Goal: Task Accomplishment & Management: Manage account settings

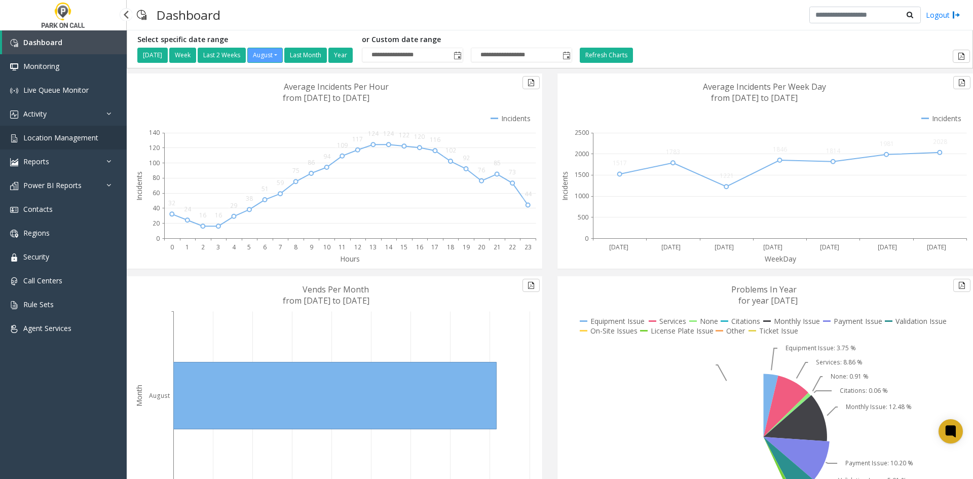
click at [61, 147] on link "Location Management" at bounding box center [63, 138] width 127 height 24
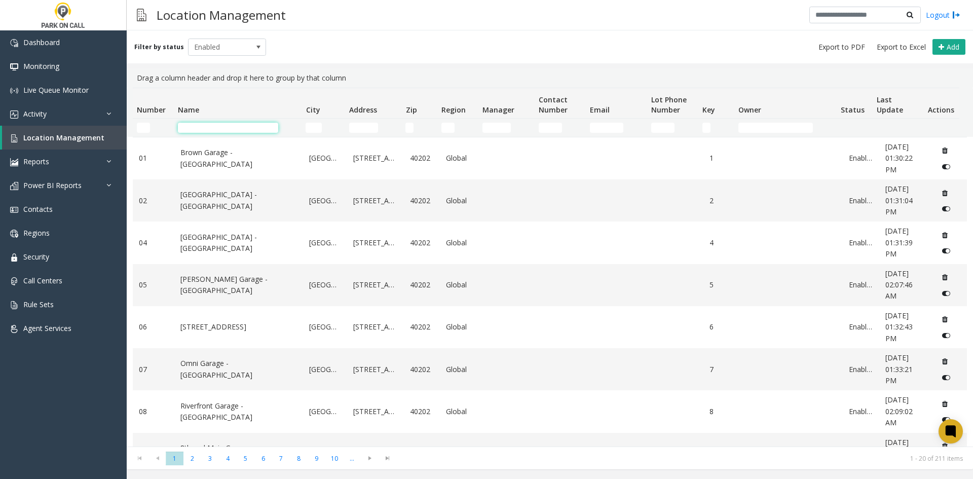
click at [208, 130] on input "Name Filter" at bounding box center [228, 128] width 100 height 10
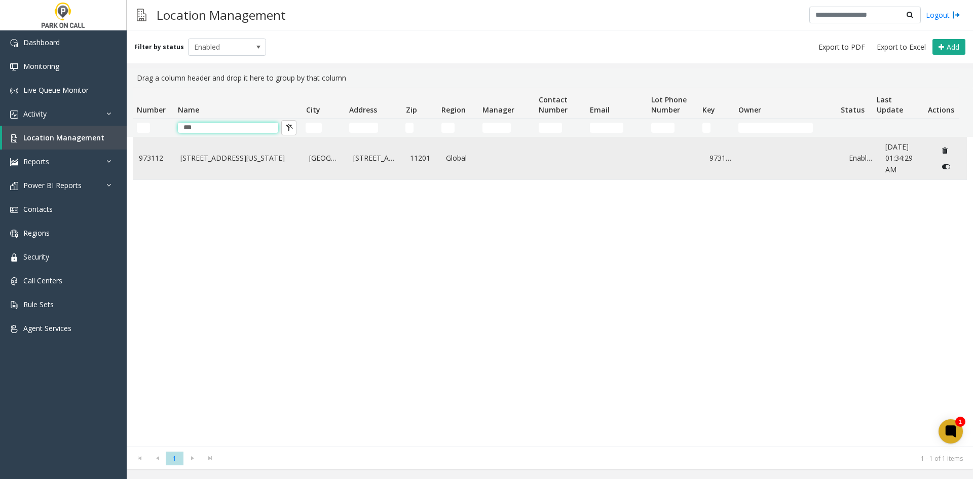
type input "***"
click at [195, 166] on td "[STREET_ADDRESS][US_STATE]" at bounding box center [238, 158] width 129 height 42
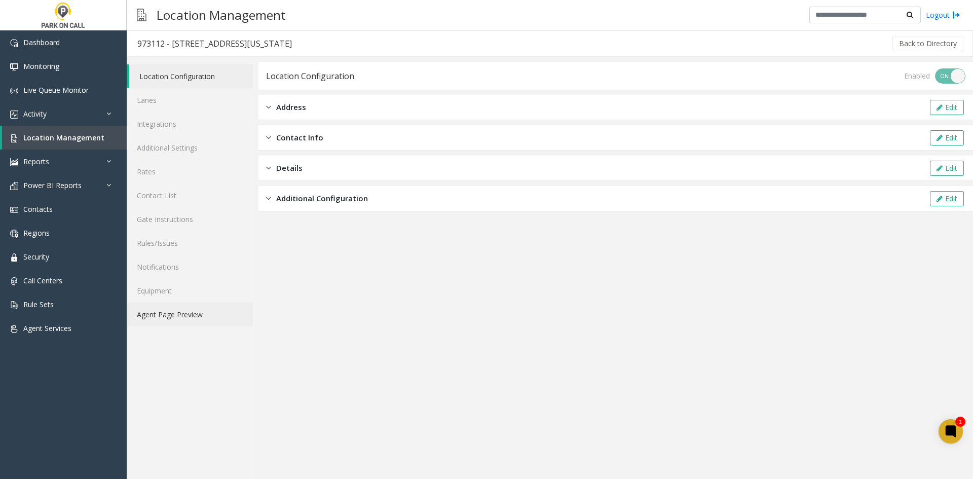
click at [170, 315] on link "Agent Page Preview" at bounding box center [190, 314] width 126 height 24
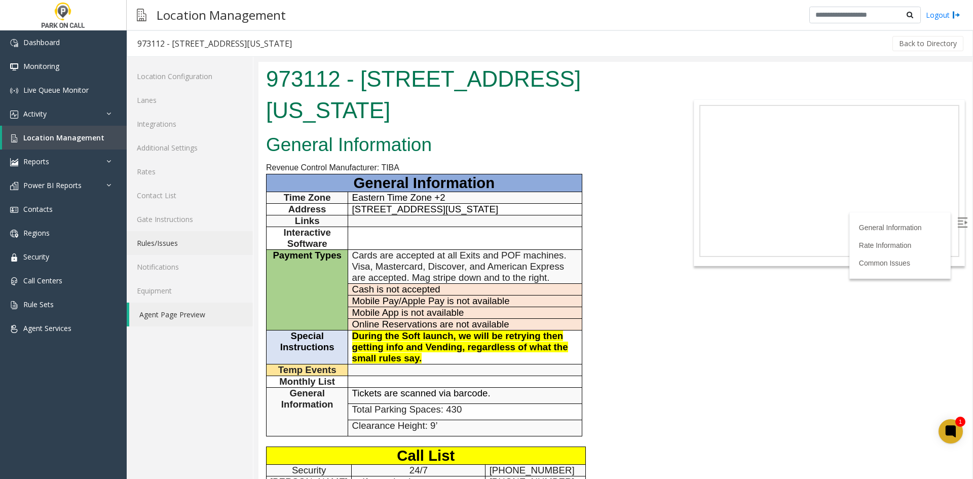
click at [184, 250] on link "Rules/Issues" at bounding box center [190, 243] width 126 height 24
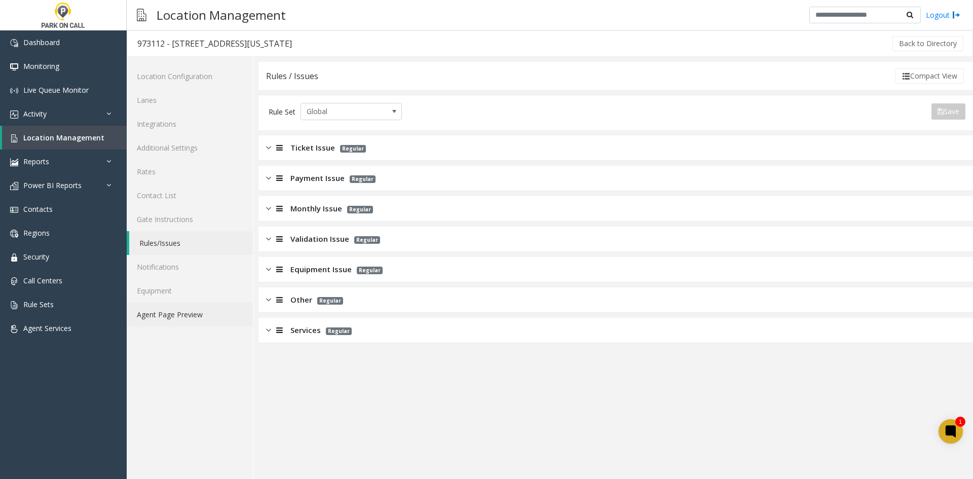
click at [157, 313] on link "Agent Page Preview" at bounding box center [190, 314] width 126 height 24
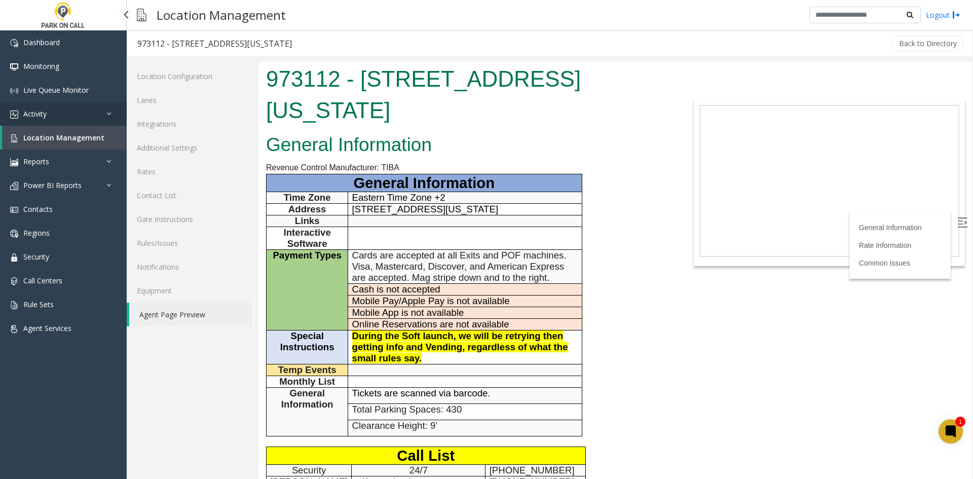
click at [51, 106] on link "Activity" at bounding box center [63, 114] width 127 height 24
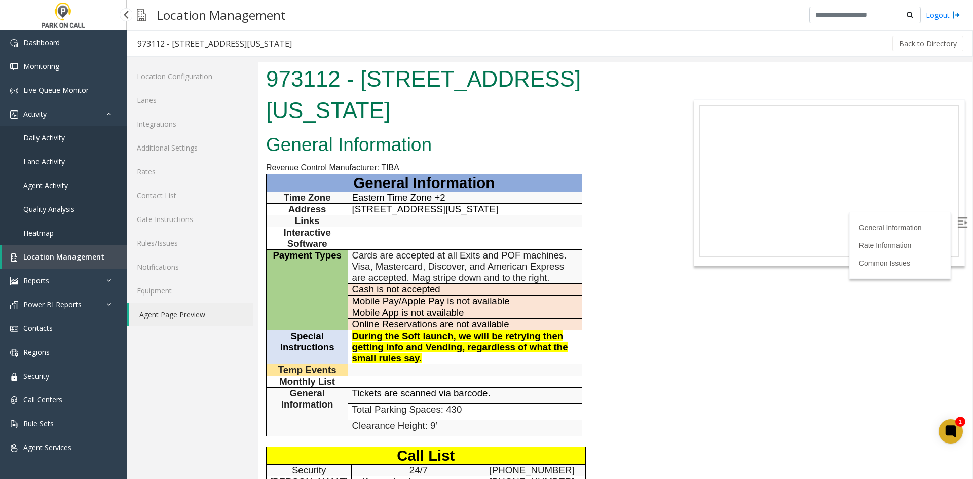
click at [34, 138] on span "Daily Activity" at bounding box center [44, 138] width 42 height 10
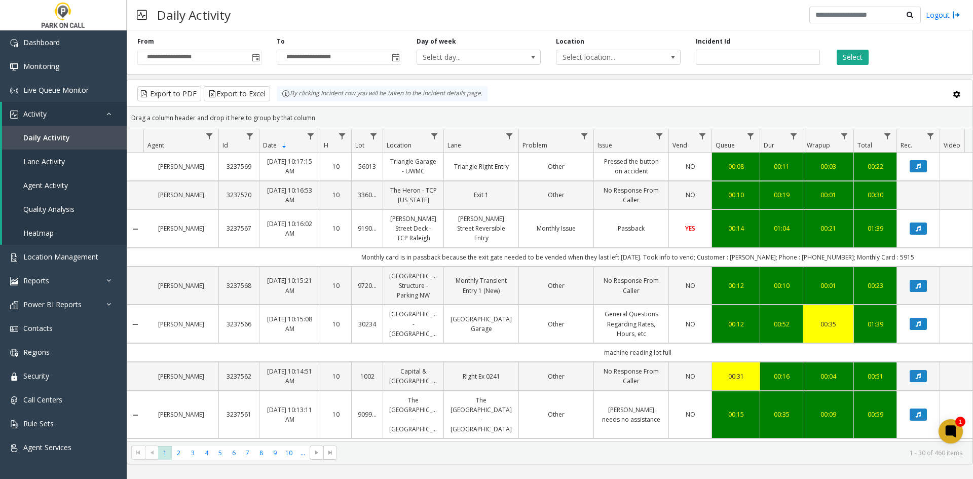
click at [261, 66] on div "**********" at bounding box center [550, 50] width 846 height 48
click at [263, 68] on div "**********" at bounding box center [550, 50] width 846 height 48
click at [260, 63] on span "Toggle popup" at bounding box center [255, 57] width 11 height 16
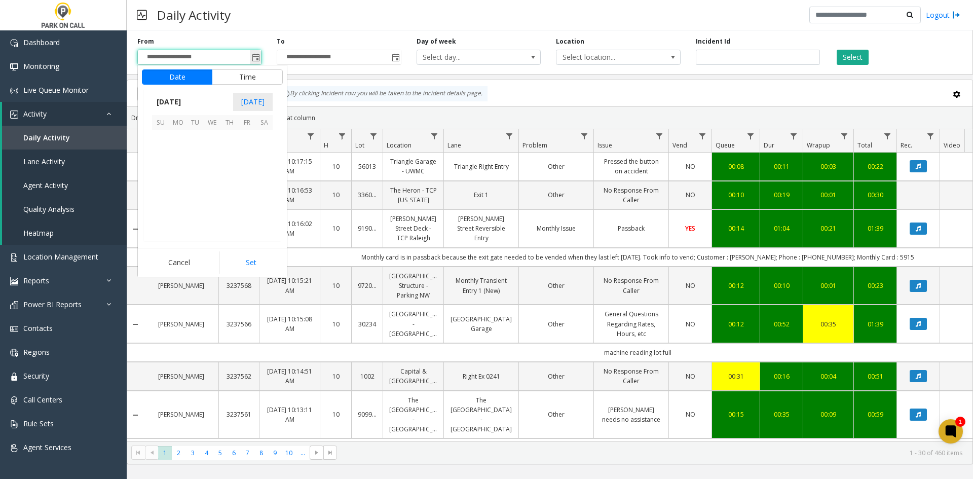
scroll to position [181725, 0]
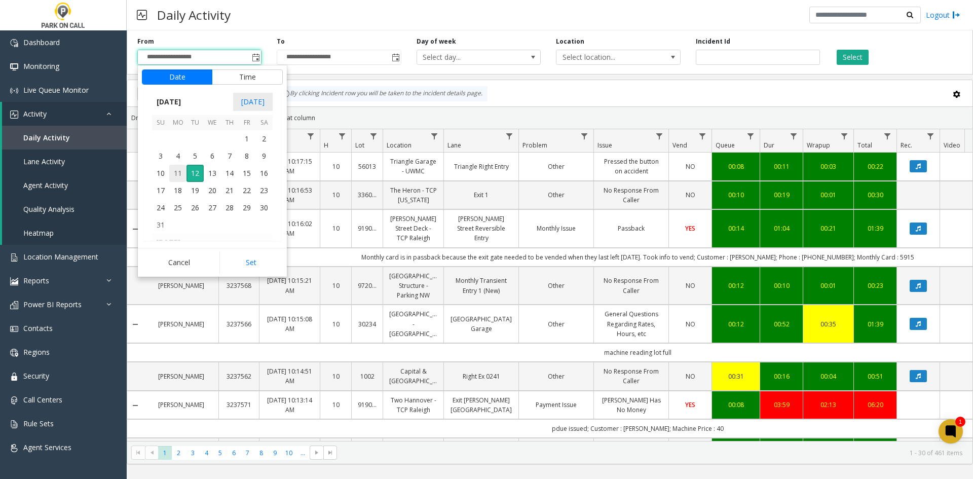
click at [174, 176] on span "11" at bounding box center [177, 173] width 17 height 17
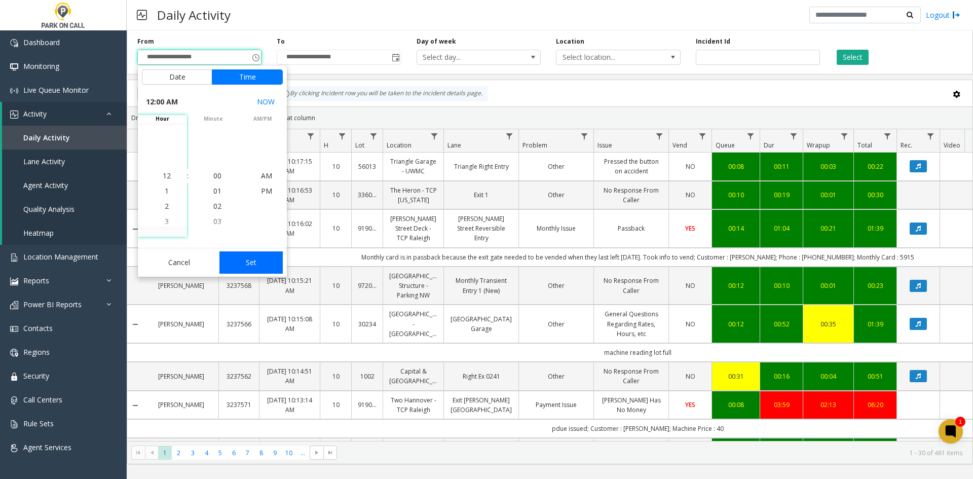
click at [263, 257] on button "Set" at bounding box center [251, 262] width 64 height 22
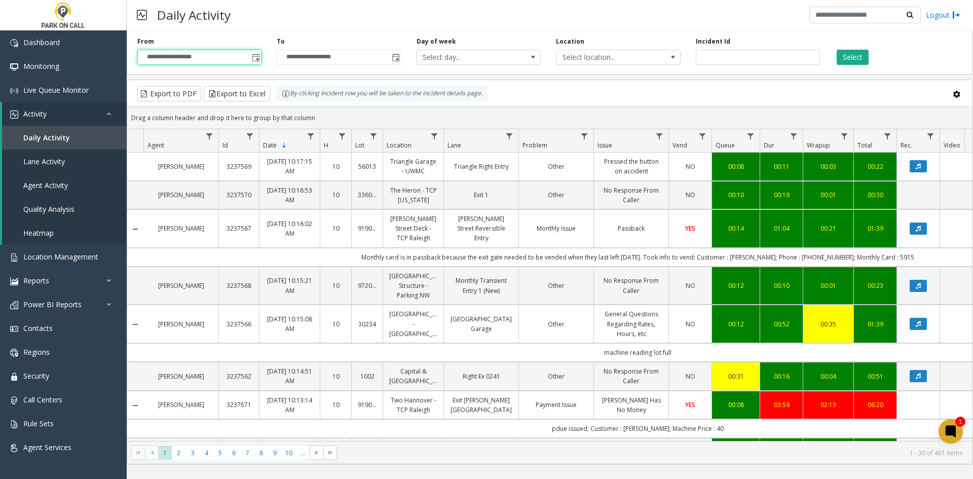
type input "**********"
click at [849, 61] on button "Select" at bounding box center [853, 57] width 32 height 15
click at [617, 59] on span "Select location..." at bounding box center [605, 57] width 99 height 14
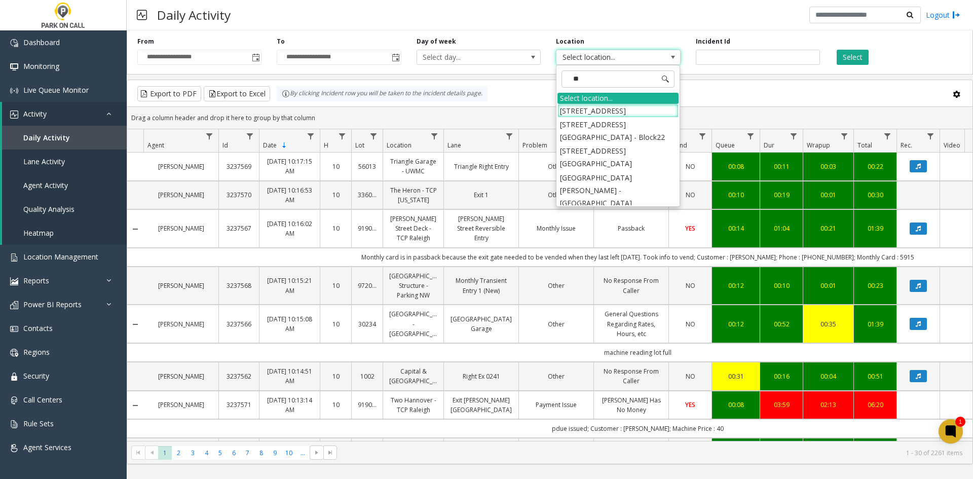
type input "***"
click at [605, 104] on li "1002 Capital & Myrtle St - ParkBOI" at bounding box center [617, 111] width 121 height 14
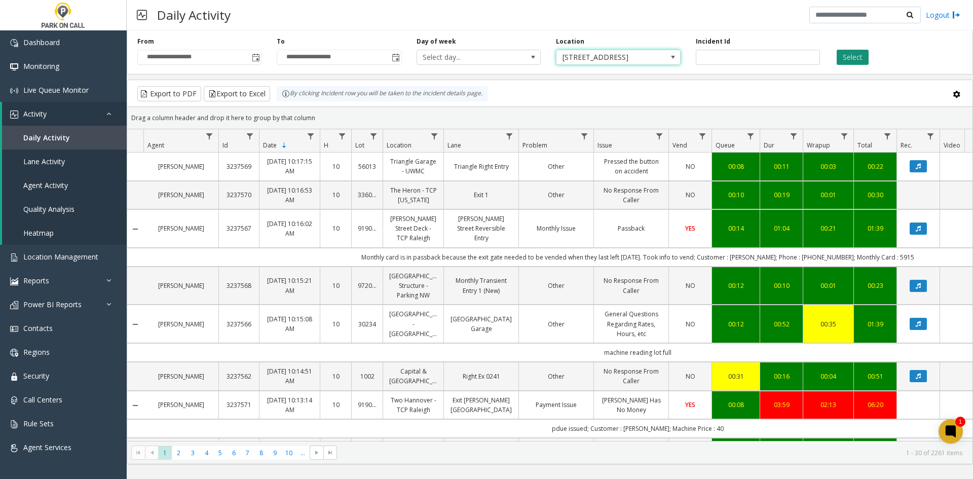
click at [847, 55] on button "Select" at bounding box center [853, 57] width 32 height 15
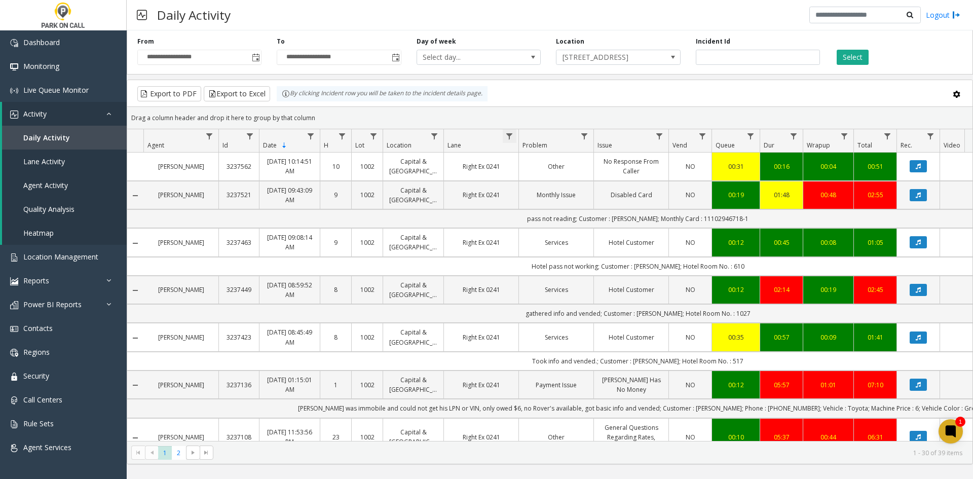
click at [507, 138] on span "Data table" at bounding box center [509, 136] width 8 height 8
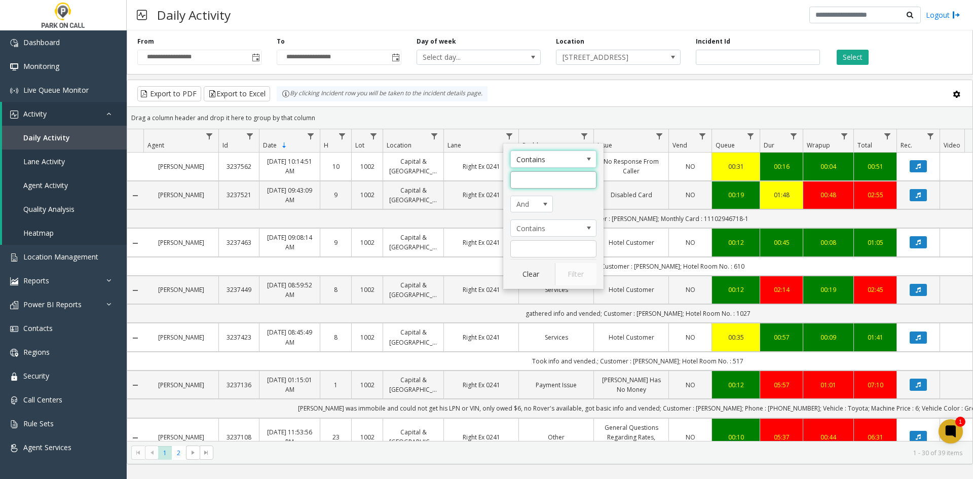
click at [529, 182] on input "Lane Filter" at bounding box center [553, 179] width 86 height 17
type input "***"
click button "Filter" at bounding box center [576, 274] width 42 height 22
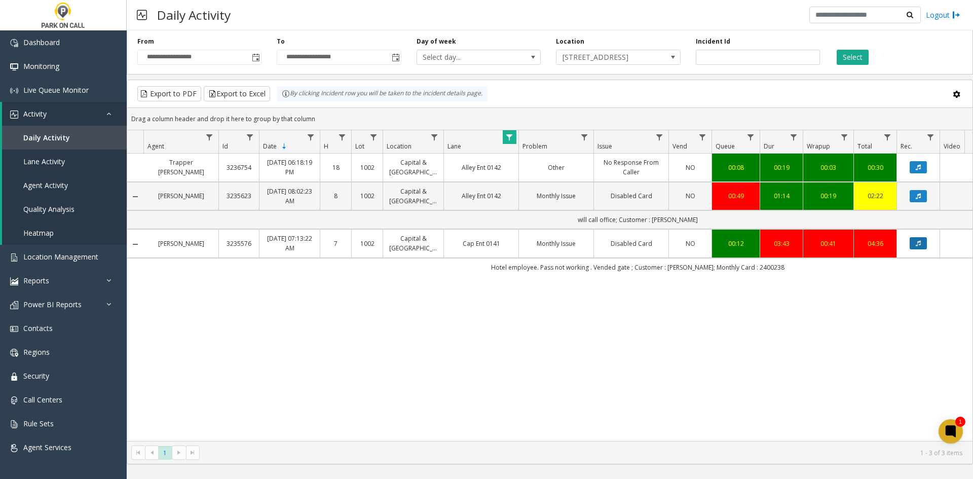
click at [919, 243] on icon "Data table" at bounding box center [918, 243] width 5 height 6
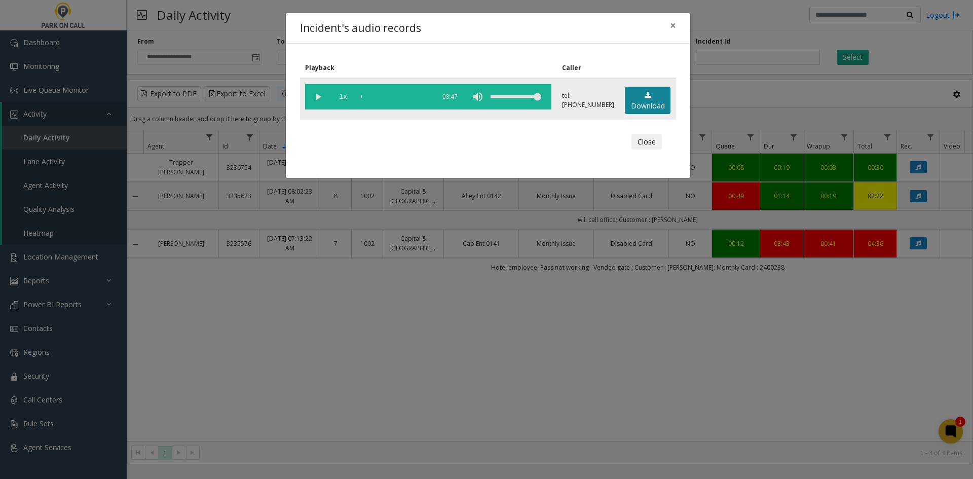
click at [650, 105] on link "Download" at bounding box center [648, 101] width 46 height 28
click at [855, 45] on div "Incident's audio records × Playback Caller 1x 03:47 tel:0010029001 Download Clo…" at bounding box center [486, 239] width 973 height 479
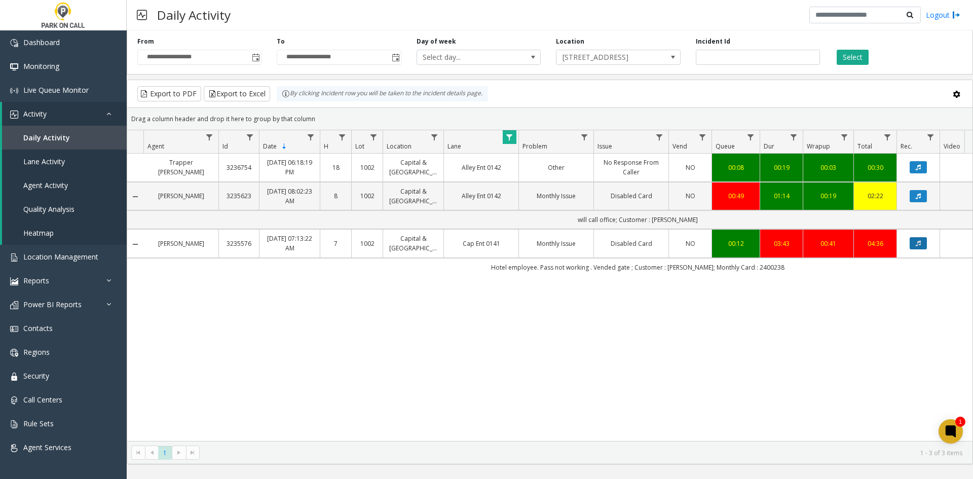
click at [922, 241] on button "Data table" at bounding box center [917, 243] width 17 height 12
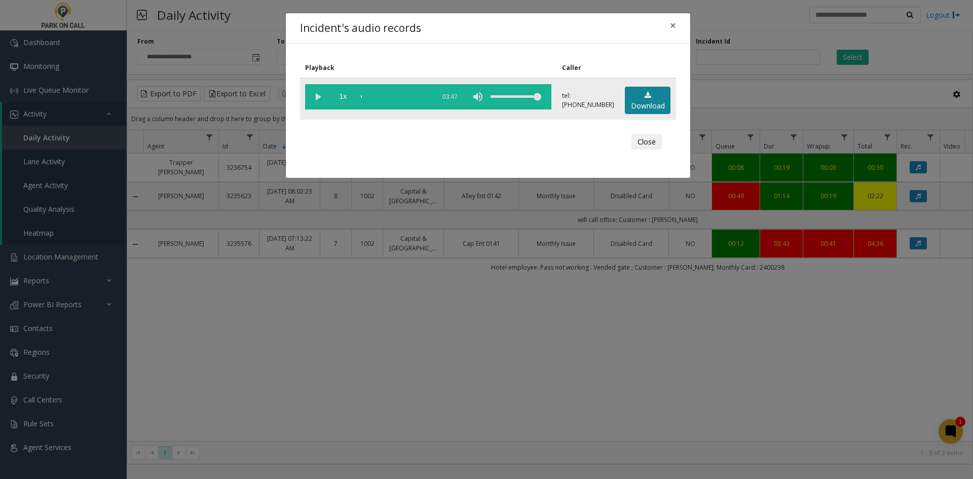
click at [646, 103] on link "Download" at bounding box center [648, 101] width 46 height 28
click at [779, 64] on div "Incident's audio records × Playback Caller 1x 03:47 tel:0010029001 Download Clo…" at bounding box center [486, 239] width 973 height 479
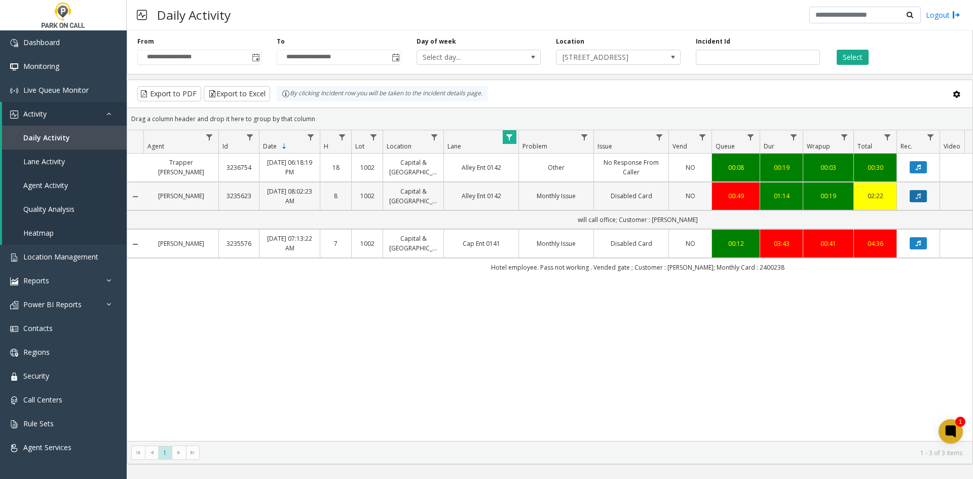
click at [916, 195] on icon "Data table" at bounding box center [918, 196] width 5 height 6
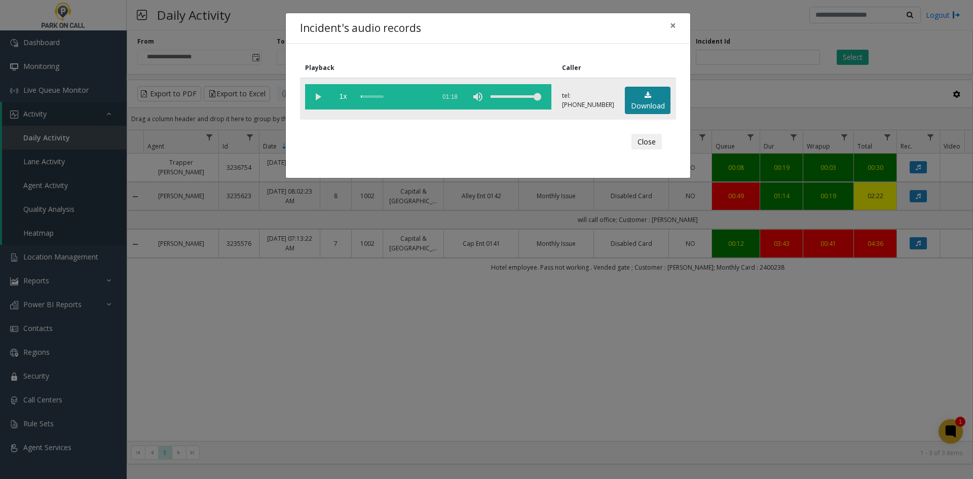
click at [625, 104] on link "Download" at bounding box center [648, 101] width 46 height 28
click at [834, 101] on div "Incident's audio records × Playback Caller 1x 01:18 tel:0010029002 Download Clo…" at bounding box center [486, 239] width 973 height 479
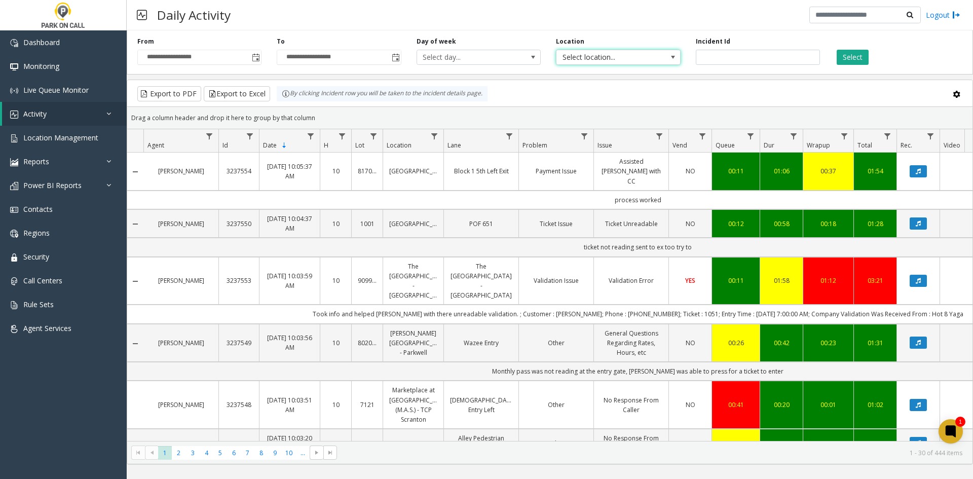
click at [595, 55] on span "Select location..." at bounding box center [605, 57] width 99 height 14
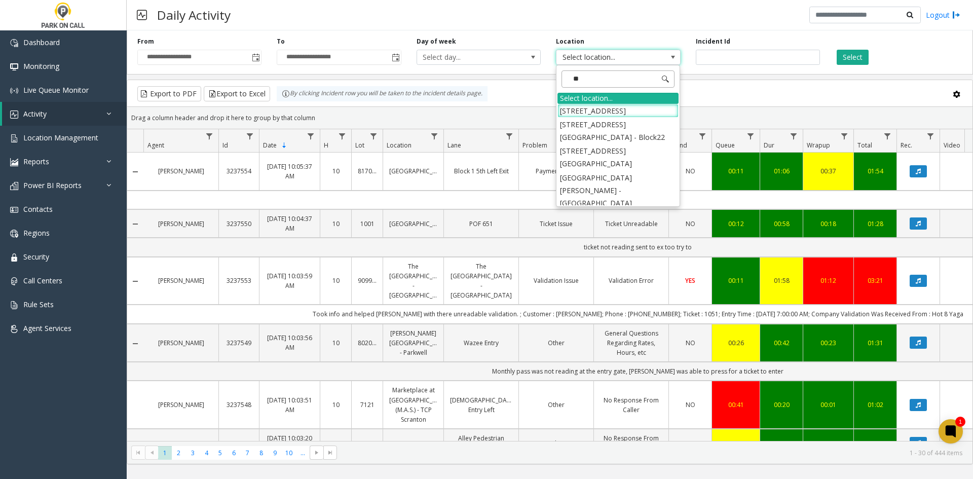
type input "***"
click at [624, 115] on li "[STREET_ADDRESS]" at bounding box center [617, 111] width 121 height 14
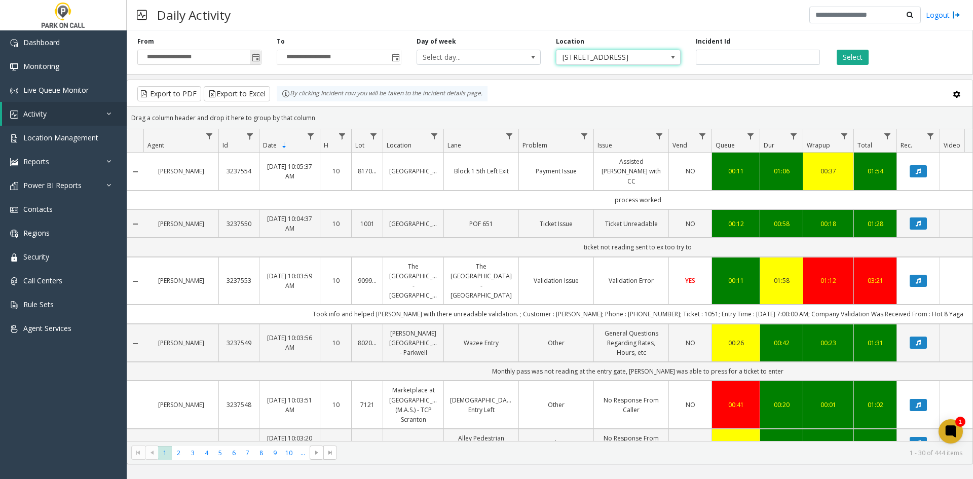
click at [257, 59] on span "Toggle popup" at bounding box center [256, 58] width 8 height 8
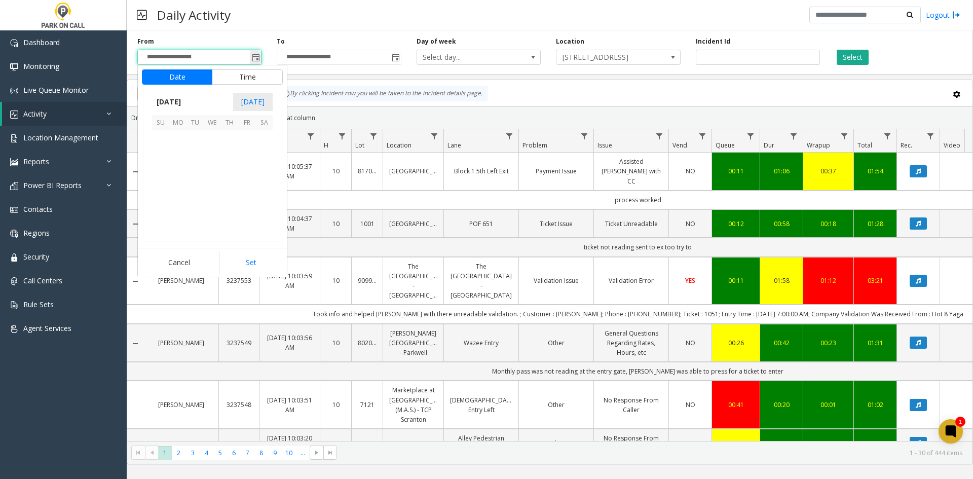
scroll to position [181725, 0]
click at [180, 168] on span "11" at bounding box center [177, 173] width 17 height 17
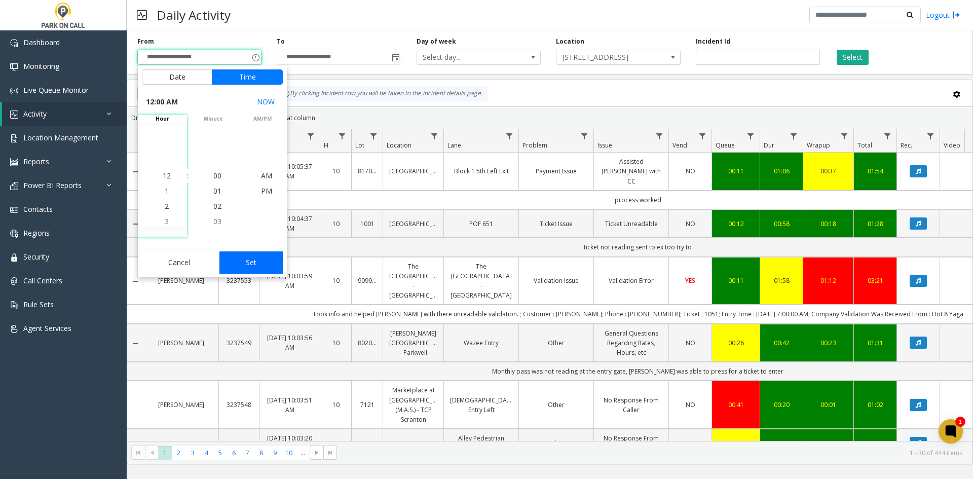
click at [237, 259] on button "Set" at bounding box center [251, 262] width 64 height 22
type input "**********"
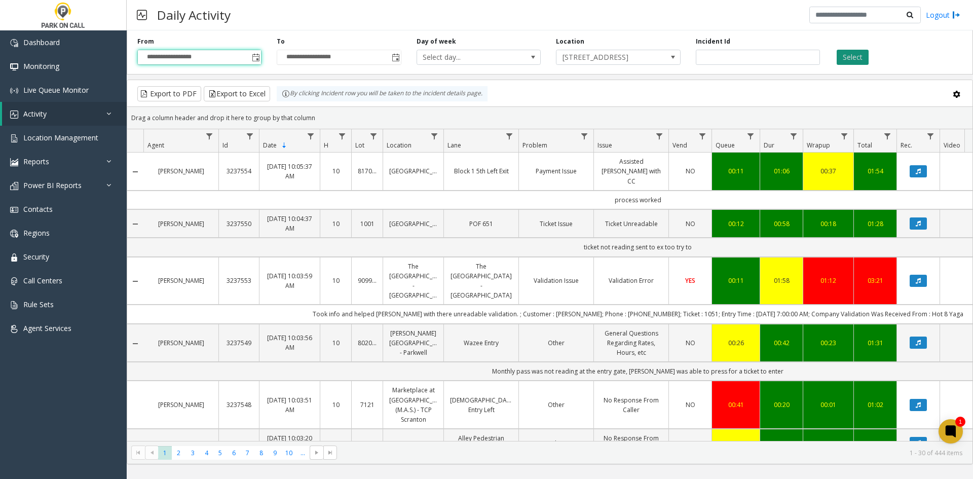
click at [849, 56] on button "Select" at bounding box center [853, 57] width 32 height 15
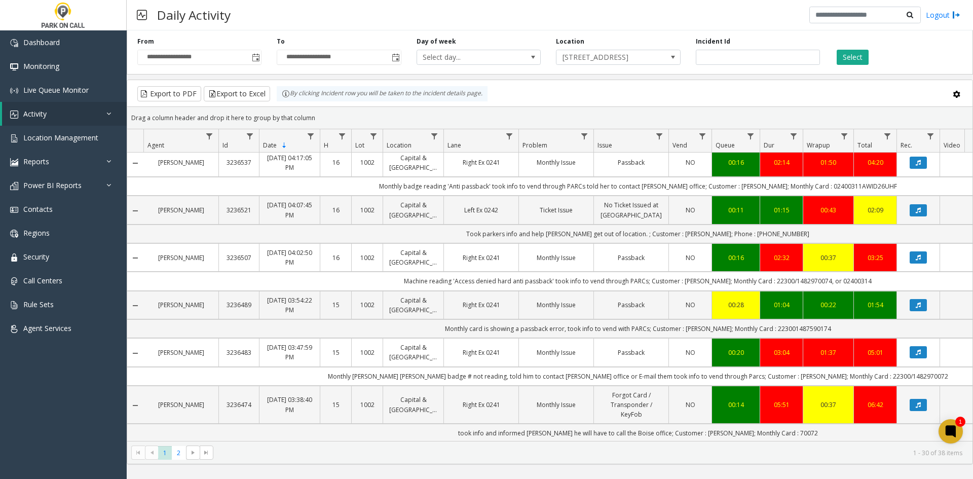
scroll to position [1143, 0]
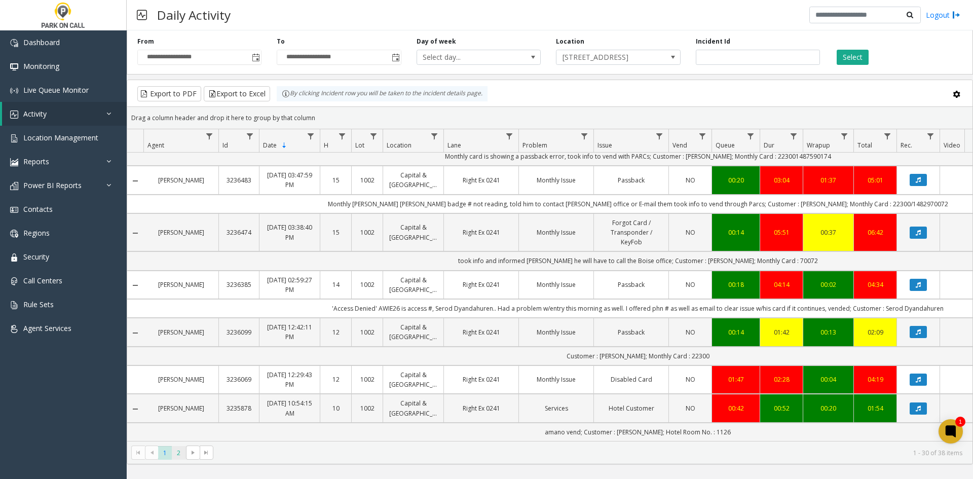
click at [181, 453] on span "2" at bounding box center [179, 453] width 14 height 14
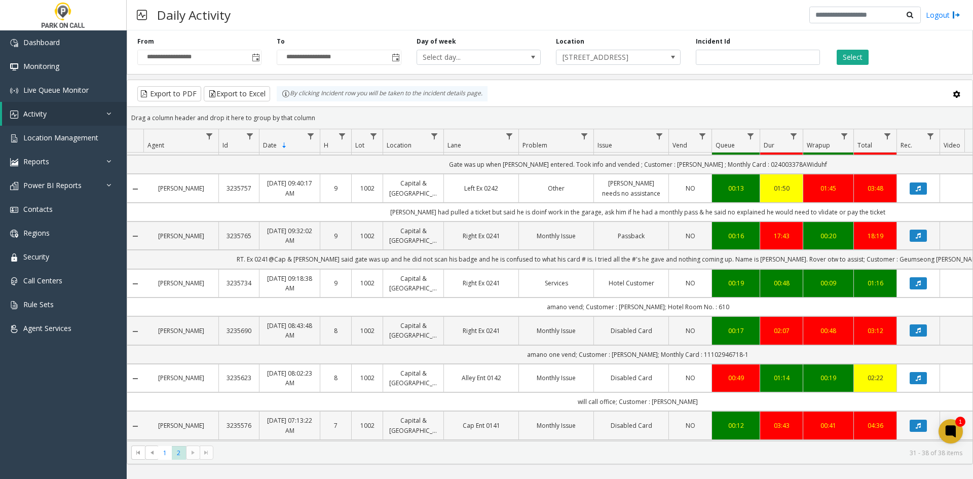
scroll to position [98, 0]
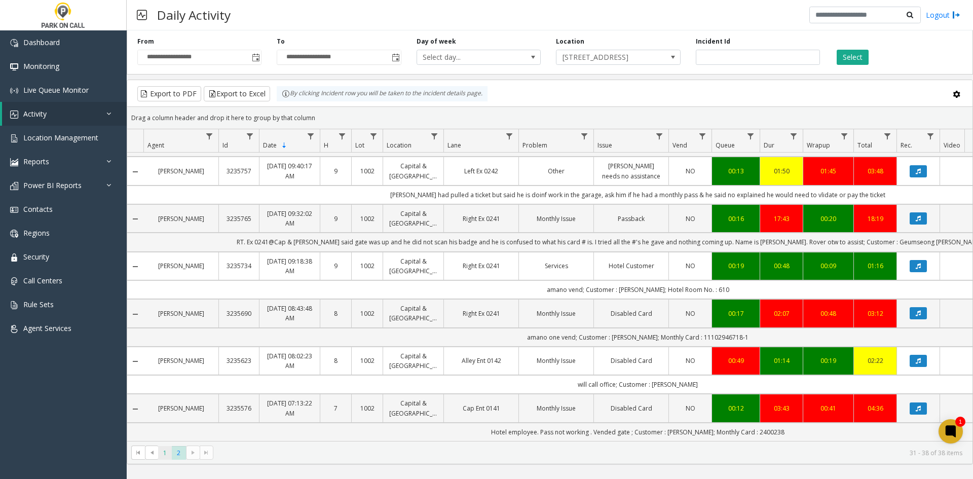
click at [164, 454] on span "1" at bounding box center [165, 453] width 14 height 14
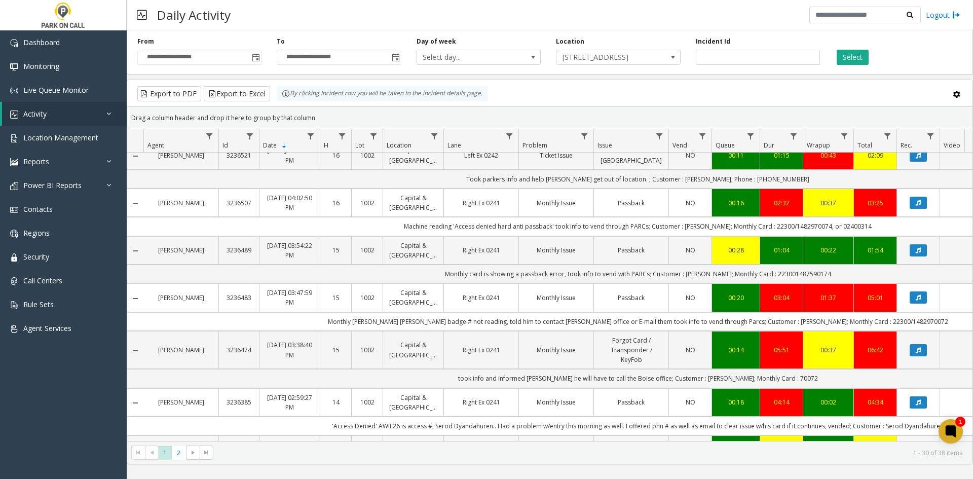
scroll to position [1143, 0]
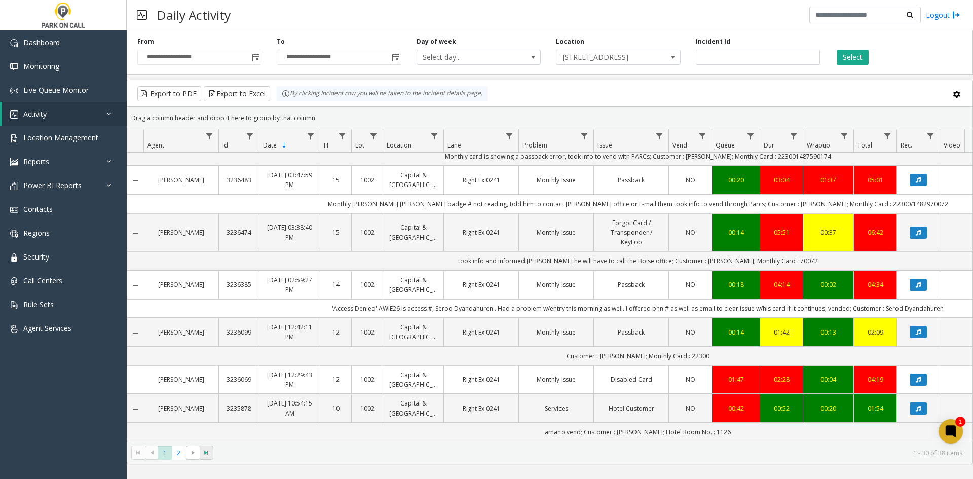
click at [207, 453] on span "Go to the last page" at bounding box center [206, 452] width 8 height 8
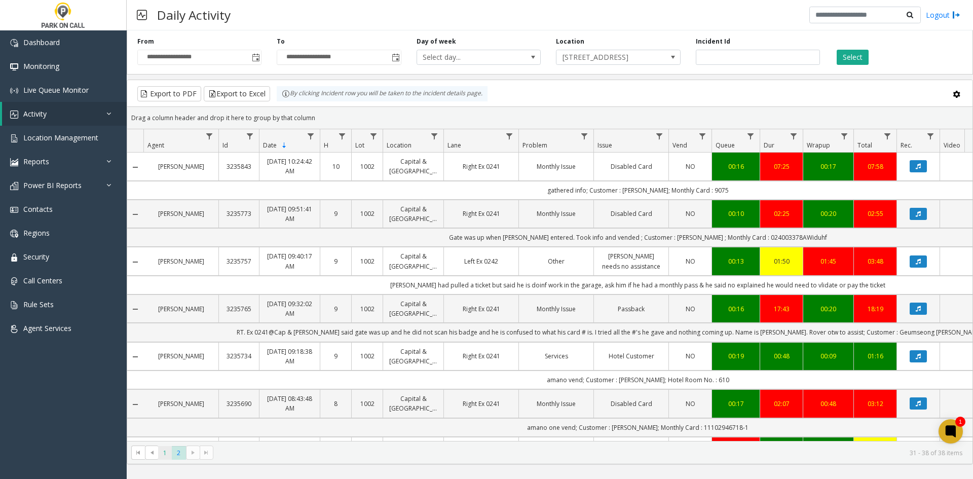
click at [167, 454] on span "1" at bounding box center [165, 453] width 14 height 14
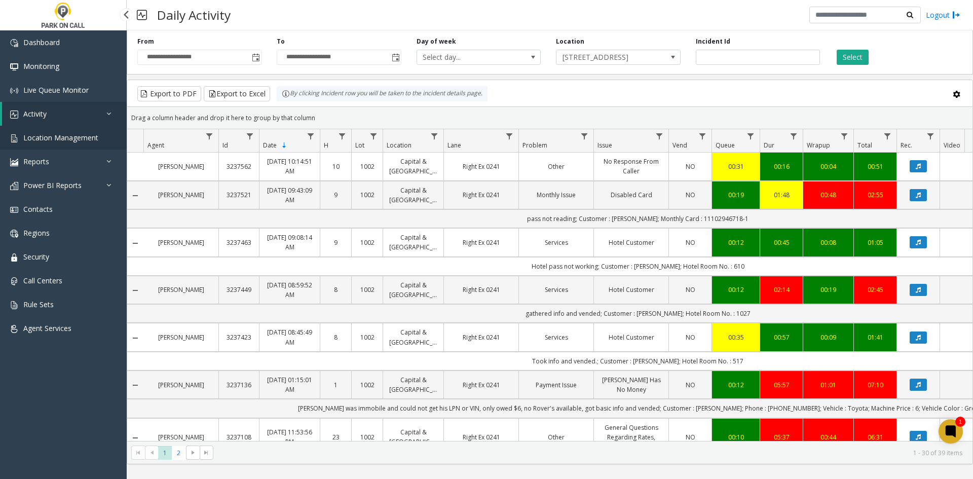
click at [68, 139] on span "Location Management" at bounding box center [60, 138] width 75 height 10
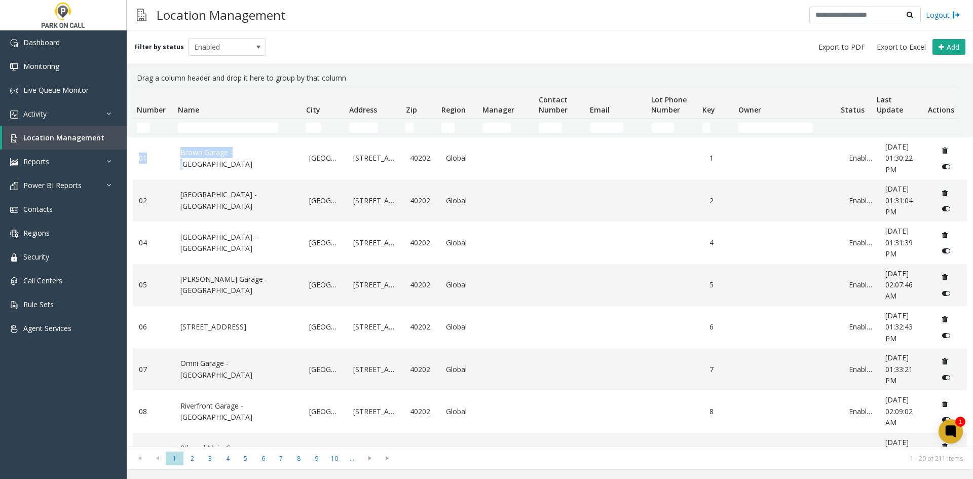
drag, startPoint x: 236, startPoint y: 138, endPoint x: 237, endPoint y: 130, distance: 8.1
click at [237, 132] on td "Name Filter" at bounding box center [238, 128] width 128 height 18
drag, startPoint x: 231, startPoint y: 121, endPoint x: 229, endPoint y: 127, distance: 6.4
click at [231, 122] on td "Name Filter" at bounding box center [238, 128] width 128 height 18
click at [227, 131] on input "Name Filter" at bounding box center [228, 128] width 100 height 10
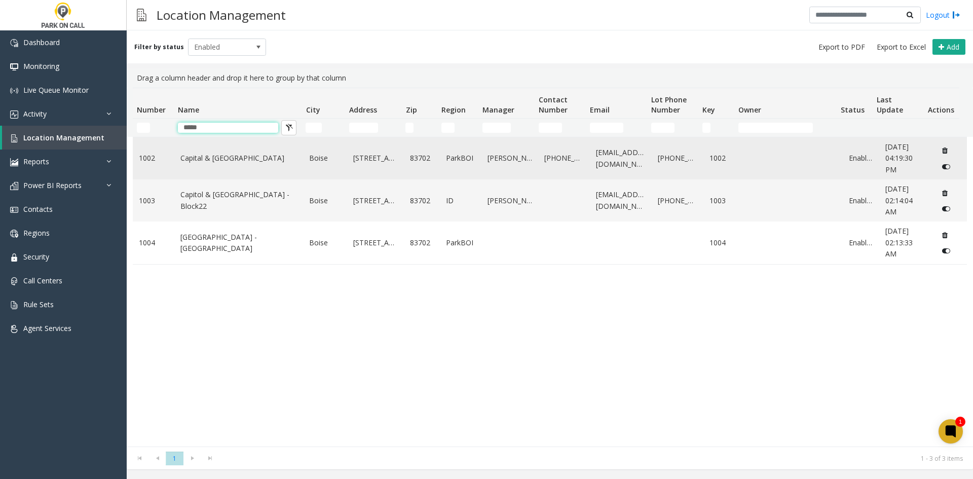
type input "*****"
click at [215, 164] on td "Capital & Myrtle St - ParkBOI" at bounding box center [238, 158] width 129 height 42
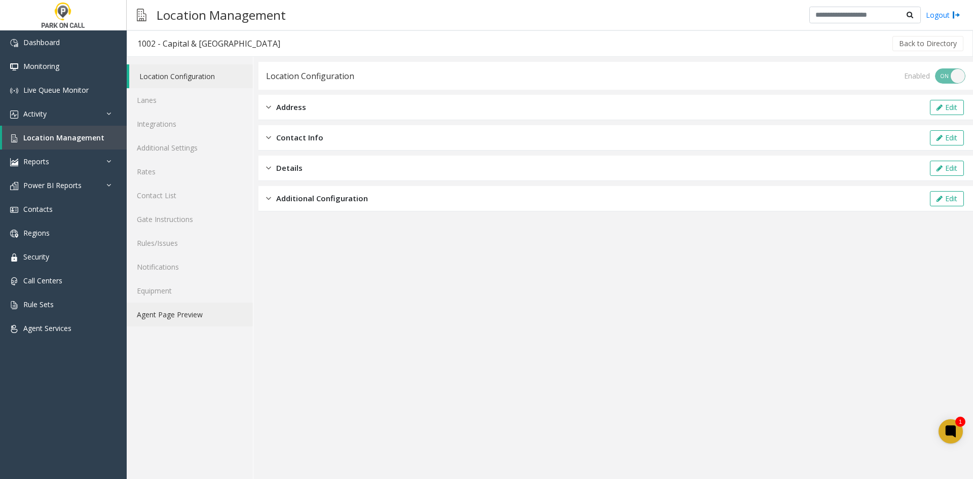
click at [168, 319] on link "Agent Page Preview" at bounding box center [190, 314] width 126 height 24
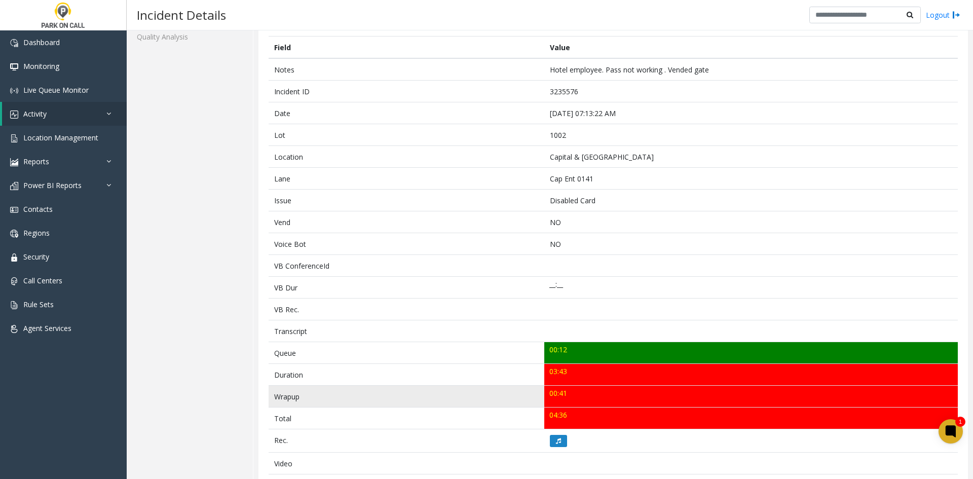
scroll to position [152, 0]
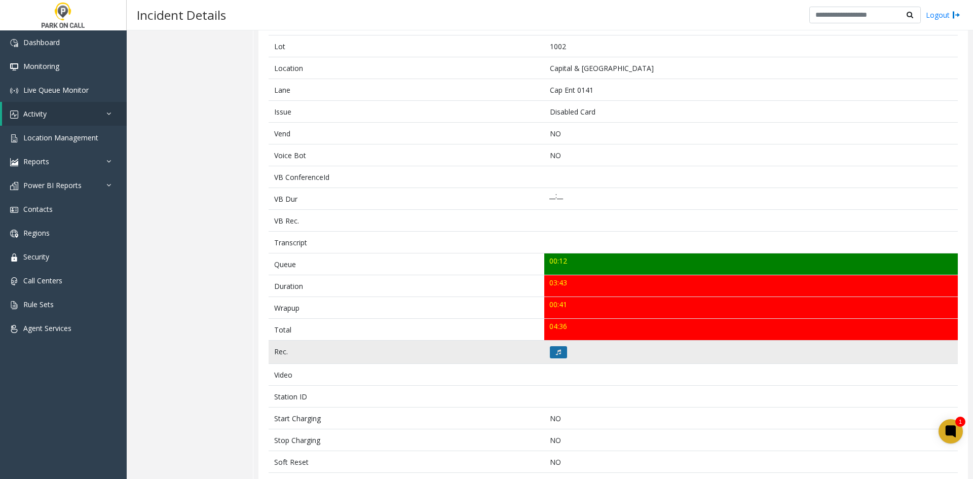
click at [551, 352] on button at bounding box center [558, 352] width 17 height 12
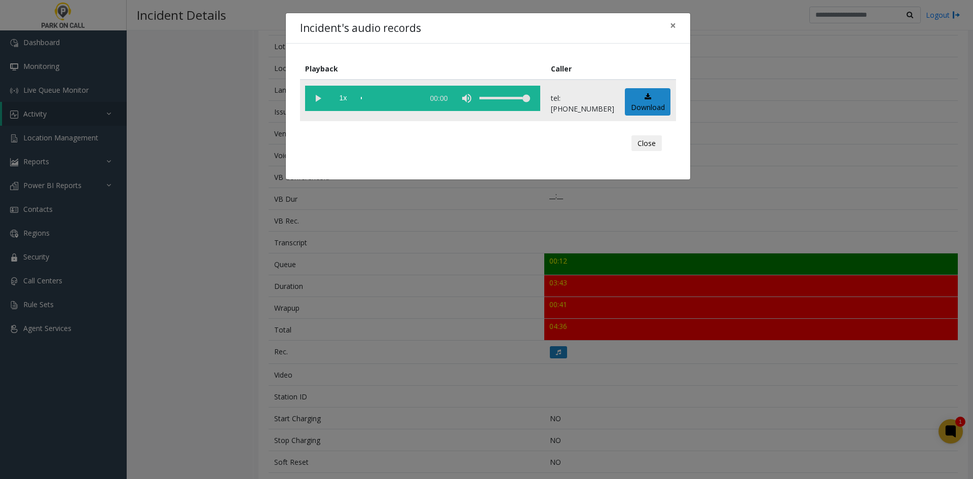
click at [313, 100] on vg-play-pause at bounding box center [317, 98] width 25 height 25
drag, startPoint x: 501, startPoint y: 98, endPoint x: 485, endPoint y: 120, distance: 27.0
click at [485, 120] on td "1x 03:47" at bounding box center [423, 101] width 246 height 42
drag, startPoint x: 495, startPoint y: 104, endPoint x: 500, endPoint y: 106, distance: 5.9
click at [500, 106] on div "volume level" at bounding box center [504, 98] width 51 height 25
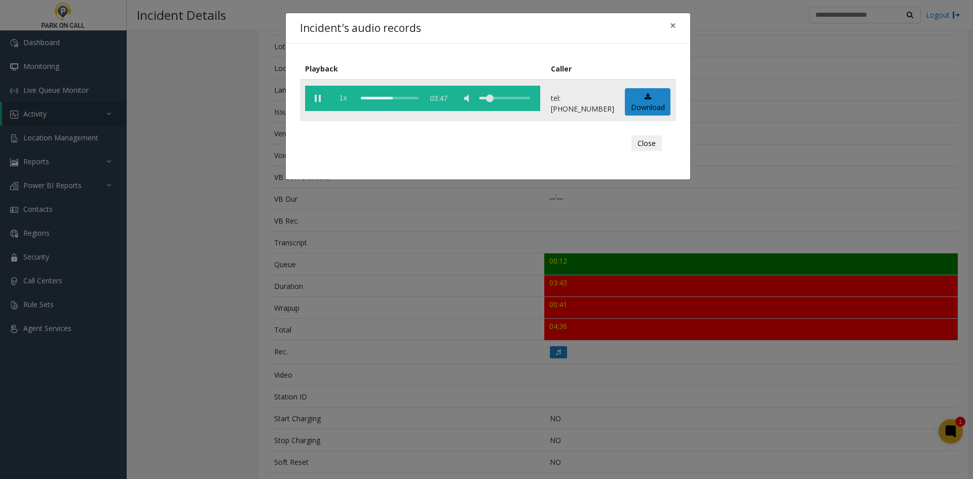
click at [345, 102] on span "1x" at bounding box center [342, 98] width 25 height 25
click at [345, 102] on span "1.5x" at bounding box center [342, 98] width 25 height 25
click at [413, 98] on div "scrub bar" at bounding box center [390, 98] width 58 height 25
click at [419, 99] on div "scrub bar" at bounding box center [390, 98] width 58 height 25
click at [343, 97] on span "2x" at bounding box center [342, 98] width 25 height 25
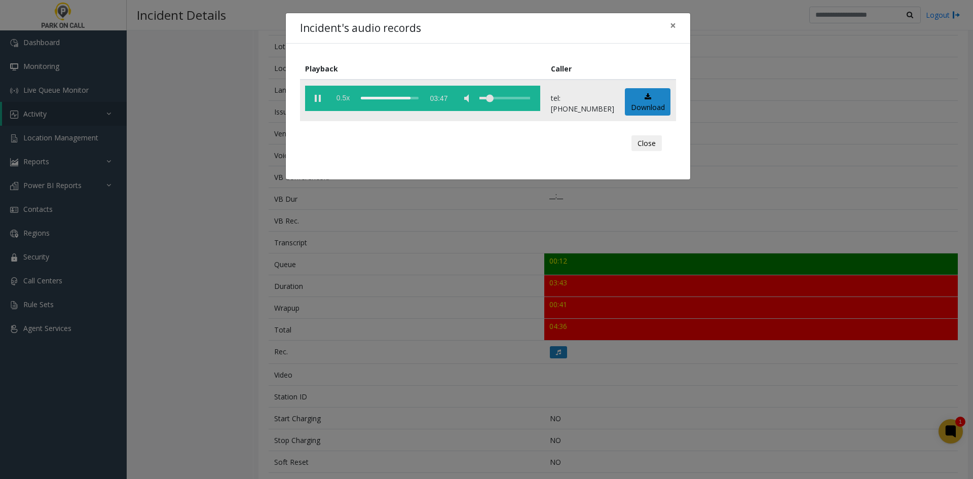
click at [343, 97] on span "0.5x" at bounding box center [342, 98] width 25 height 25
click at [859, 364] on div "Incident's audio records × Playback Caller 1x 03:47 tel:0010029001 Download Clo…" at bounding box center [486, 239] width 973 height 479
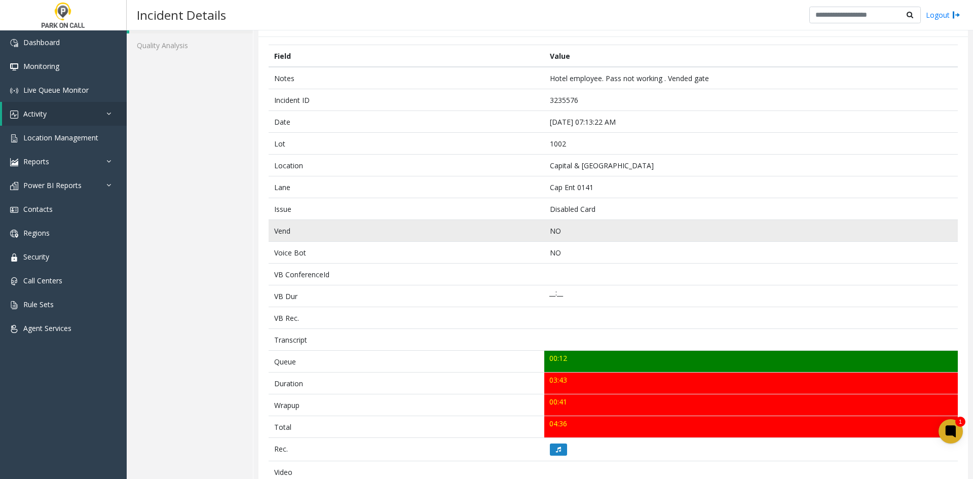
scroll to position [0, 0]
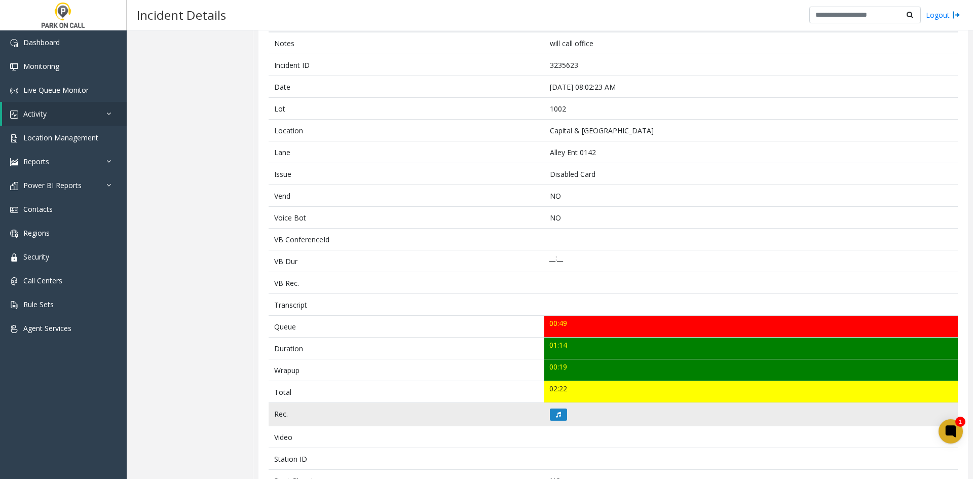
scroll to position [203, 0]
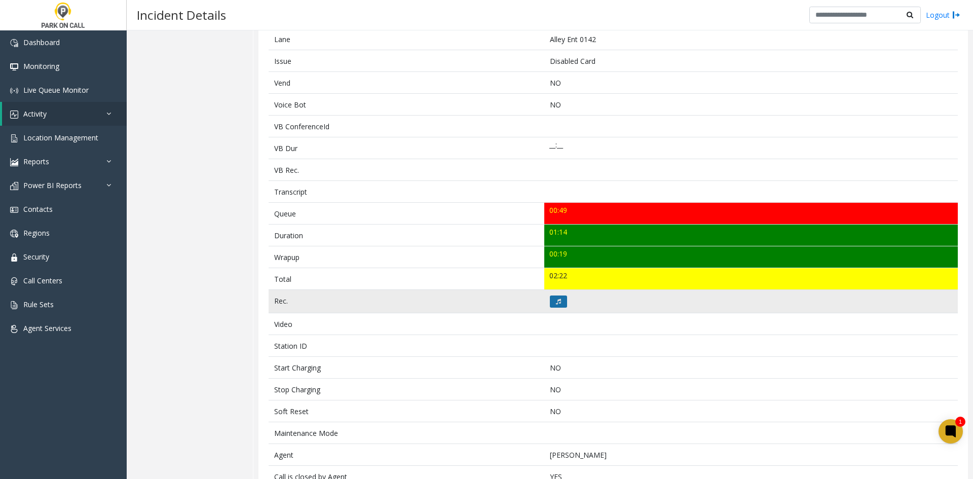
click at [558, 307] on button at bounding box center [558, 301] width 17 height 12
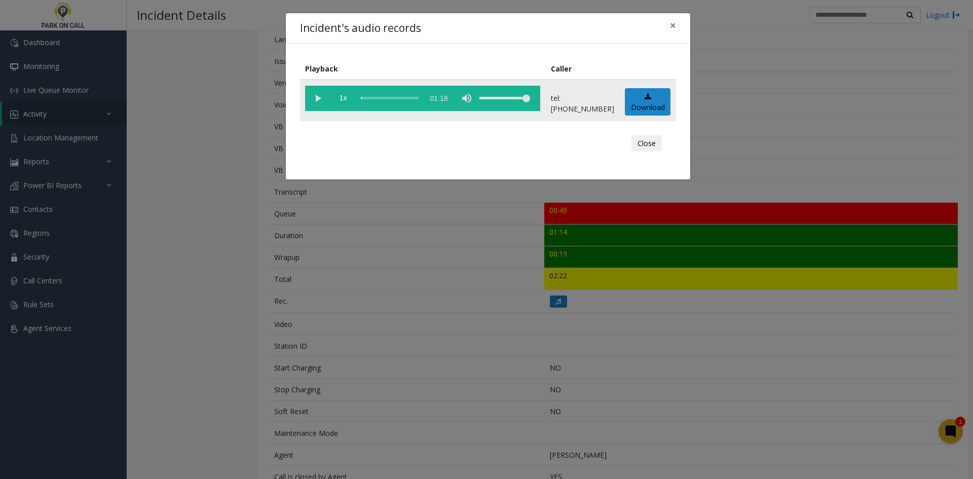
click at [310, 104] on vg-play-pause at bounding box center [317, 98] width 25 height 25
drag, startPoint x: 497, startPoint y: 99, endPoint x: 502, endPoint y: 101, distance: 5.9
click at [502, 101] on div "volume level" at bounding box center [504, 98] width 51 height 25
click at [498, 101] on div "volume level" at bounding box center [504, 98] width 51 height 25
click at [327, 106] on vg-play-pause at bounding box center [317, 98] width 25 height 25
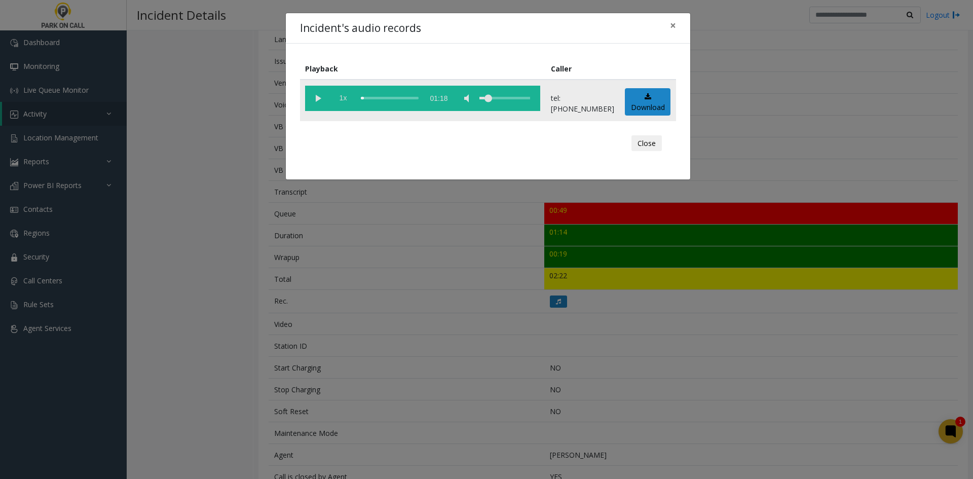
click at [331, 105] on span "1x" at bounding box center [342, 98] width 25 height 25
click at [319, 102] on vg-play-pause at bounding box center [317, 98] width 25 height 25
click at [336, 104] on span "1.5x" at bounding box center [342, 98] width 25 height 25
click at [336, 104] on span "0.5x" at bounding box center [342, 98] width 25 height 25
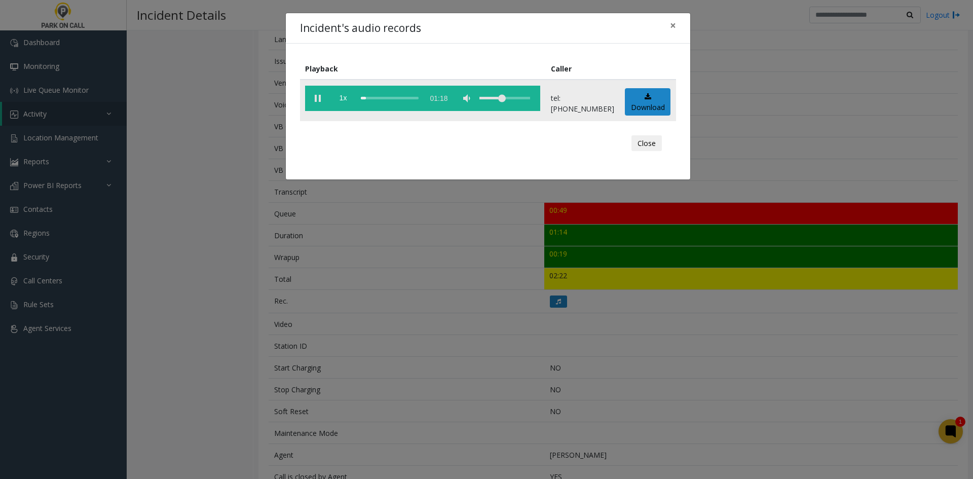
drag, startPoint x: 502, startPoint y: 97, endPoint x: 514, endPoint y: 100, distance: 12.0
click at [514, 100] on div "volume level" at bounding box center [504, 98] width 51 height 25
drag, startPoint x: 514, startPoint y: 100, endPoint x: 499, endPoint y: 100, distance: 15.2
click at [499, 100] on div "volume level" at bounding box center [504, 98] width 51 height 25
click at [405, 96] on div "scrub bar" at bounding box center [390, 98] width 58 height 25
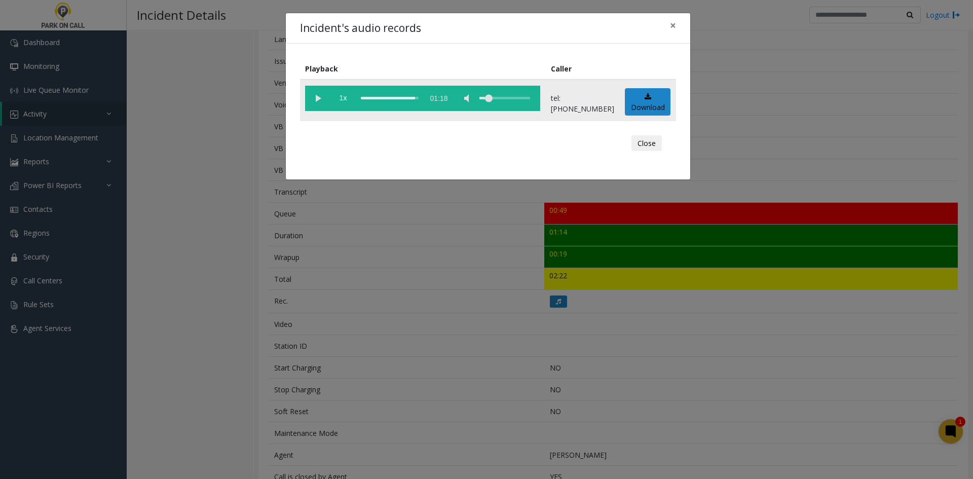
click at [395, 98] on div "scrub bar" at bounding box center [390, 98] width 58 height 25
click at [377, 106] on div "scrub bar" at bounding box center [390, 98] width 58 height 25
click at [317, 103] on vg-play-pause at bounding box center [317, 98] width 25 height 25
click at [277, 175] on div "Incident's audio records × Playback Caller 1x 01:18 tel:0010029002 Download Clo…" at bounding box center [486, 239] width 973 height 479
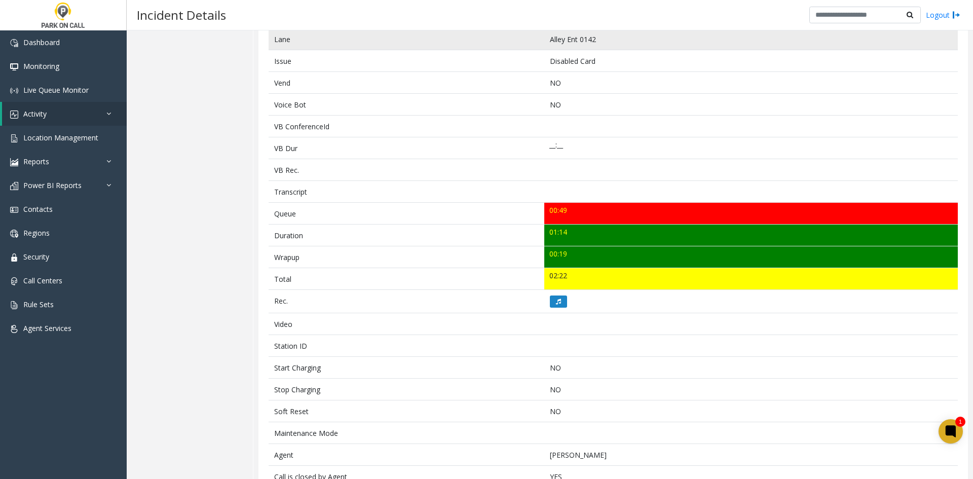
scroll to position [0, 0]
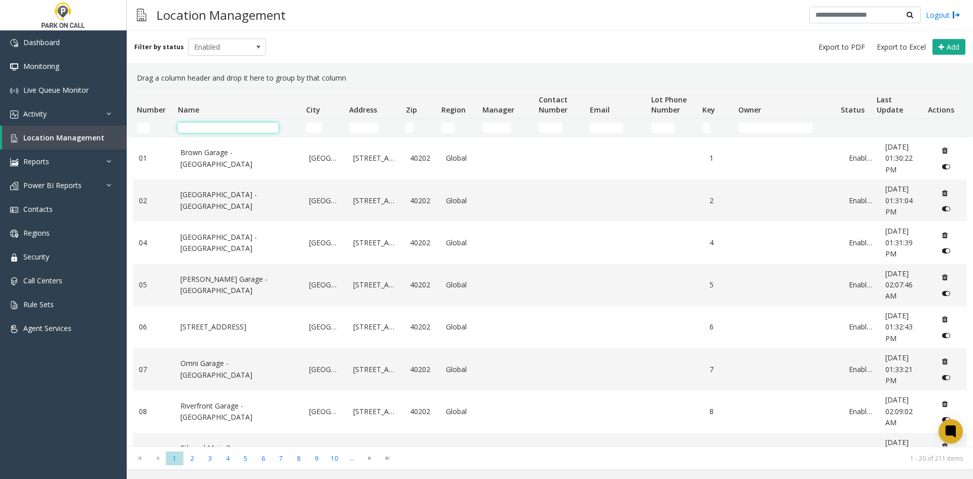
click at [242, 130] on input "Name Filter" at bounding box center [228, 128] width 100 height 10
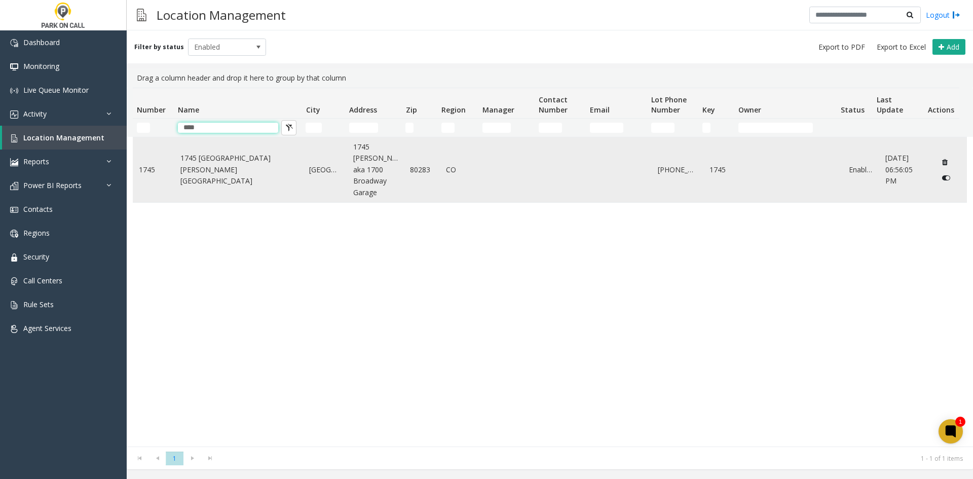
type input "****"
click at [218, 176] on link "1745 [GEOGRAPHIC_DATA][PERSON_NAME][GEOGRAPHIC_DATA]" at bounding box center [238, 170] width 117 height 34
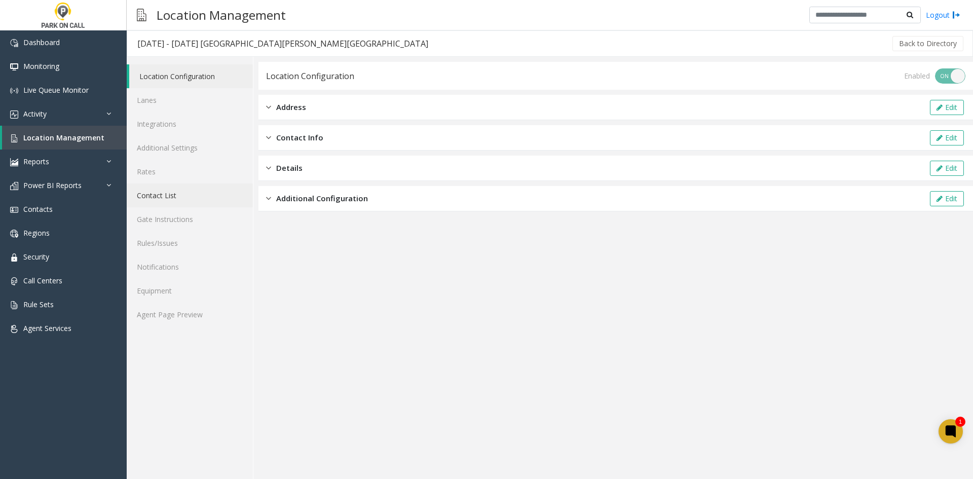
click at [196, 200] on link "Contact List" at bounding box center [190, 195] width 126 height 24
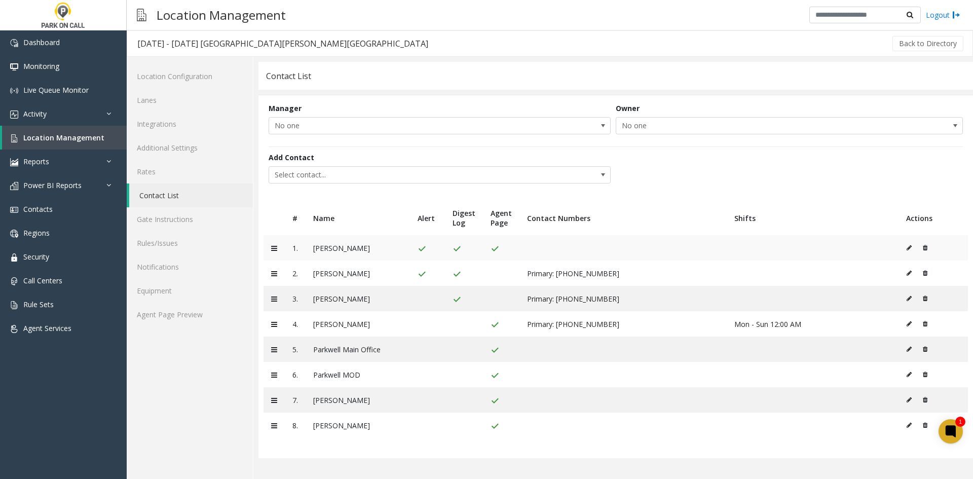
click at [907, 248] on icon at bounding box center [908, 248] width 5 height 6
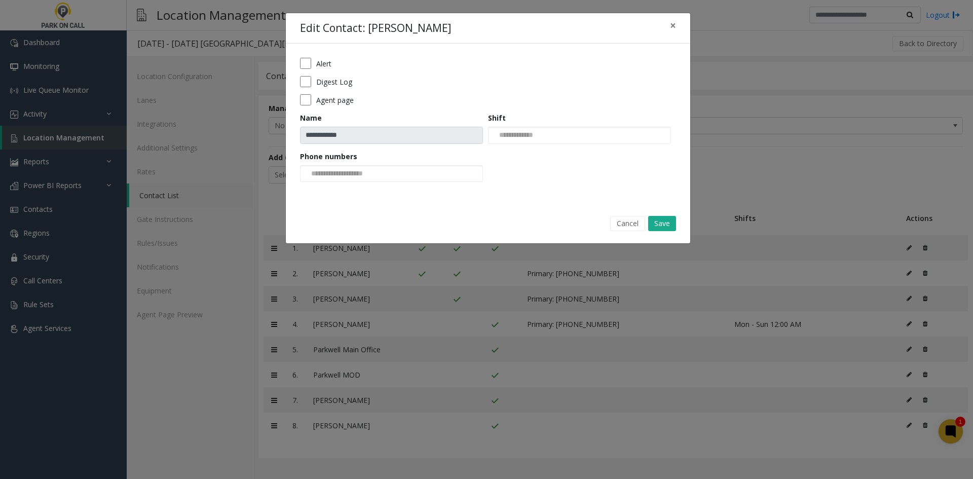
click at [301, 85] on form "**********" at bounding box center [488, 123] width 376 height 131
click at [302, 57] on div "**********" at bounding box center [488, 124] width 404 height 160
click at [310, 93] on form "**********" at bounding box center [488, 123] width 376 height 131
click at [655, 229] on button "Save" at bounding box center [662, 223] width 28 height 15
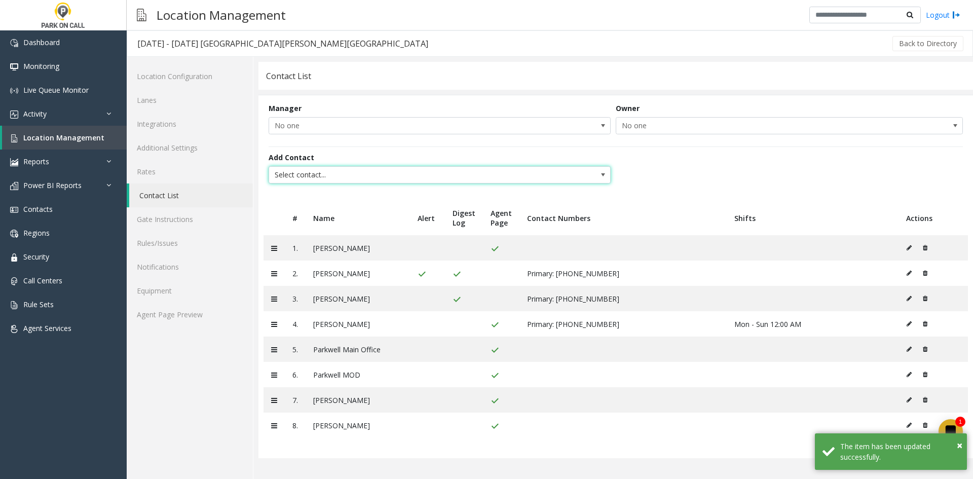
click at [418, 172] on span "Select contact..." at bounding box center [405, 175] width 273 height 16
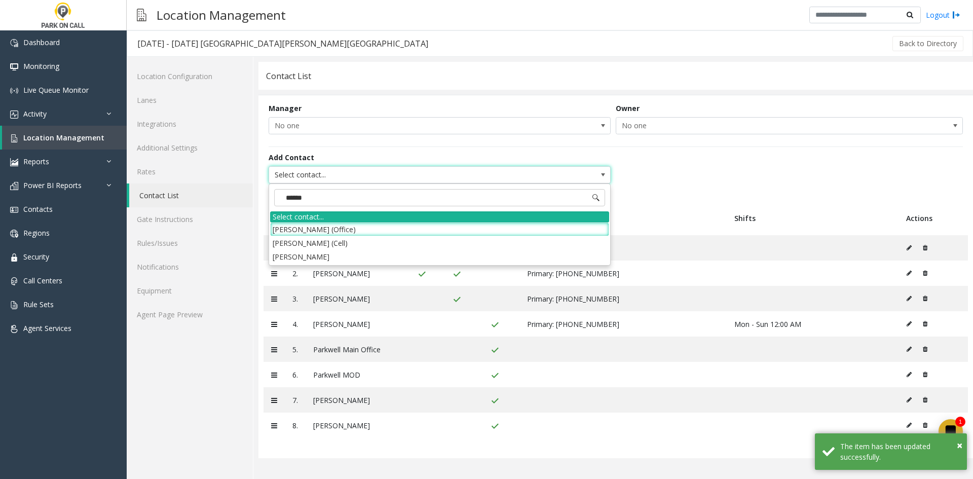
type input "*******"
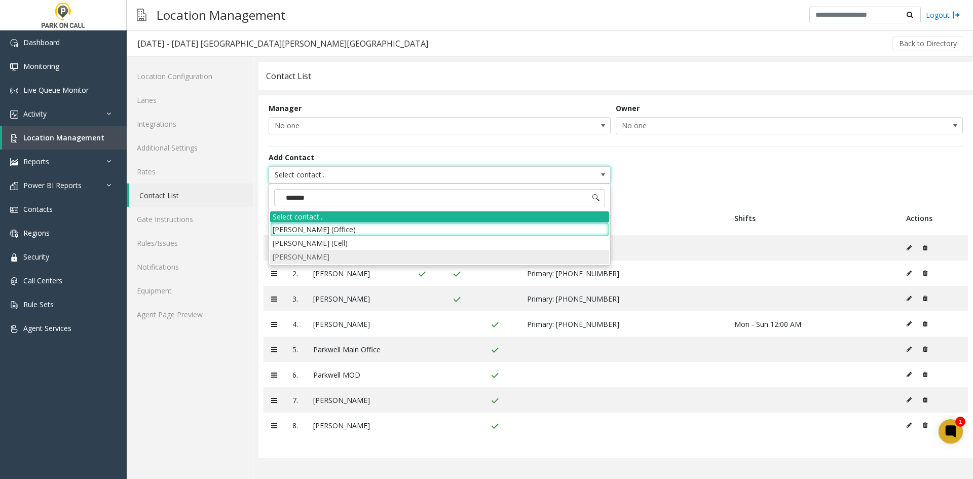
click at [377, 260] on li "[PERSON_NAME]" at bounding box center [439, 257] width 339 height 14
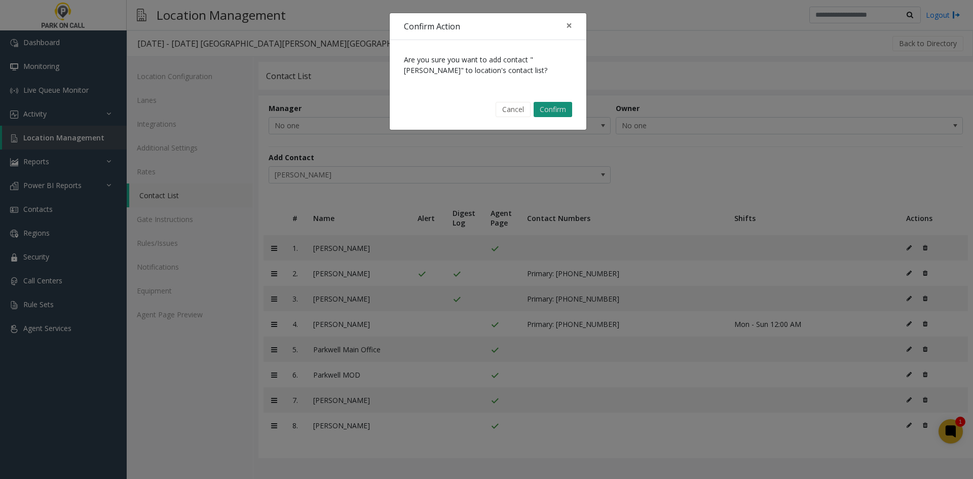
click at [544, 104] on button "Confirm" at bounding box center [553, 109] width 39 height 15
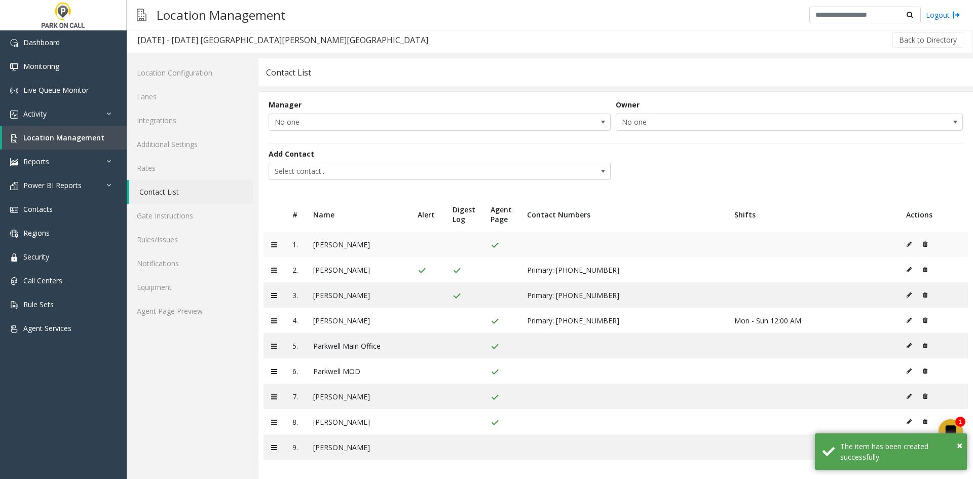
scroll to position [5, 0]
click at [962, 447] on span "×" at bounding box center [960, 445] width 6 height 14
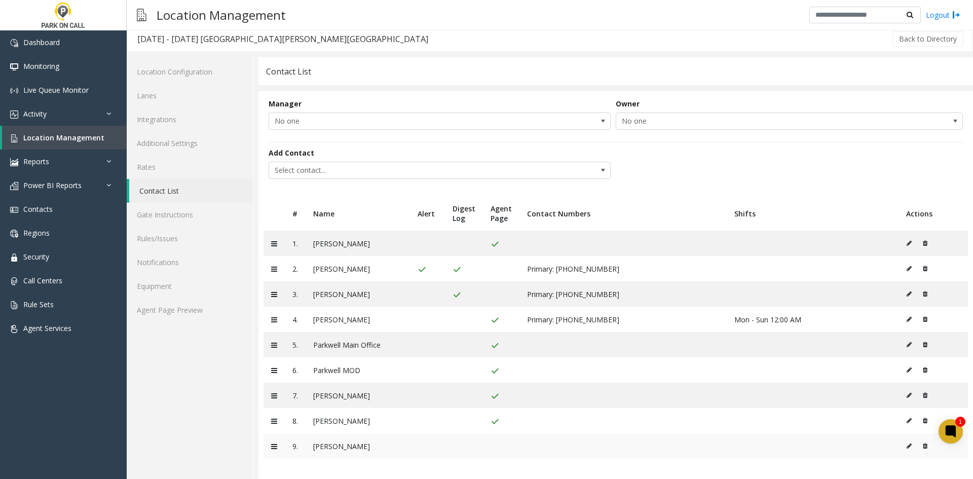
click at [906, 446] on icon at bounding box center [908, 446] width 5 height 6
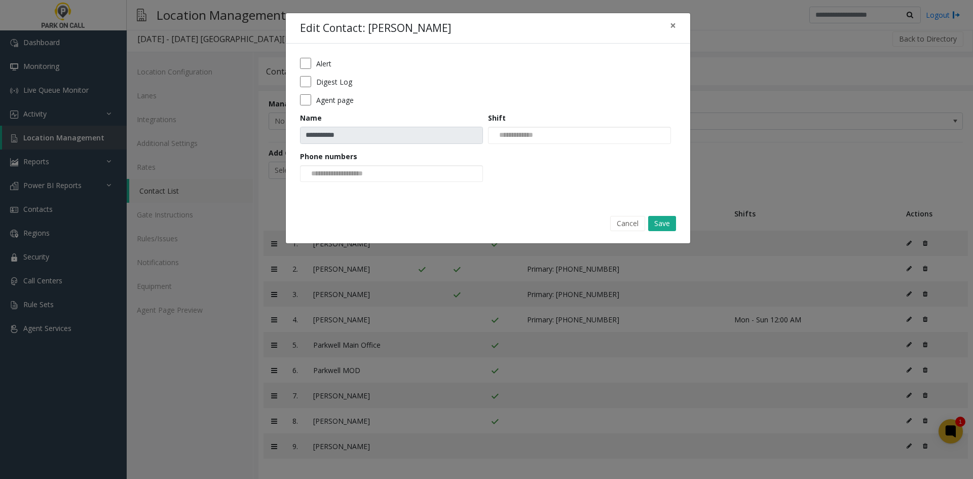
click at [315, 80] on div "Digest Log" at bounding box center [488, 81] width 376 height 11
click at [305, 93] on form "**********" at bounding box center [488, 123] width 376 height 131
click at [656, 219] on button "Save" at bounding box center [662, 223] width 28 height 15
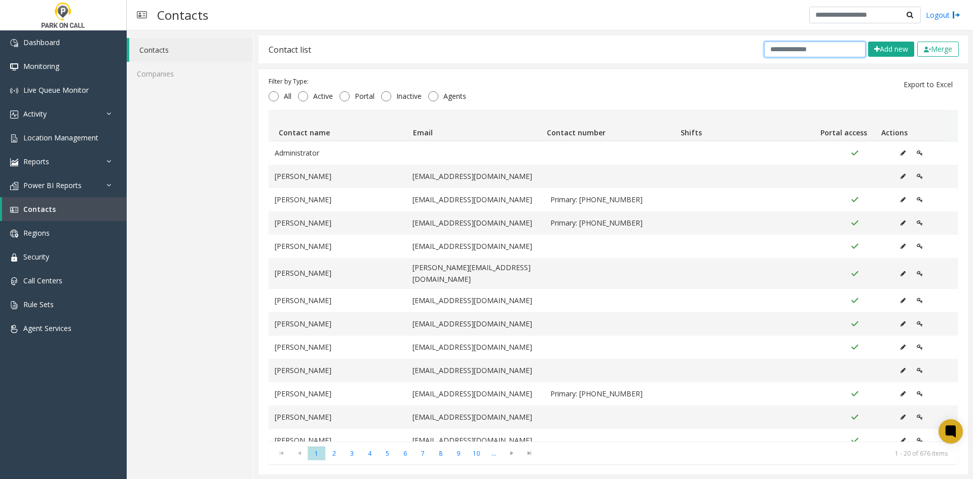
click at [793, 45] on input "text" at bounding box center [814, 50] width 101 height 16
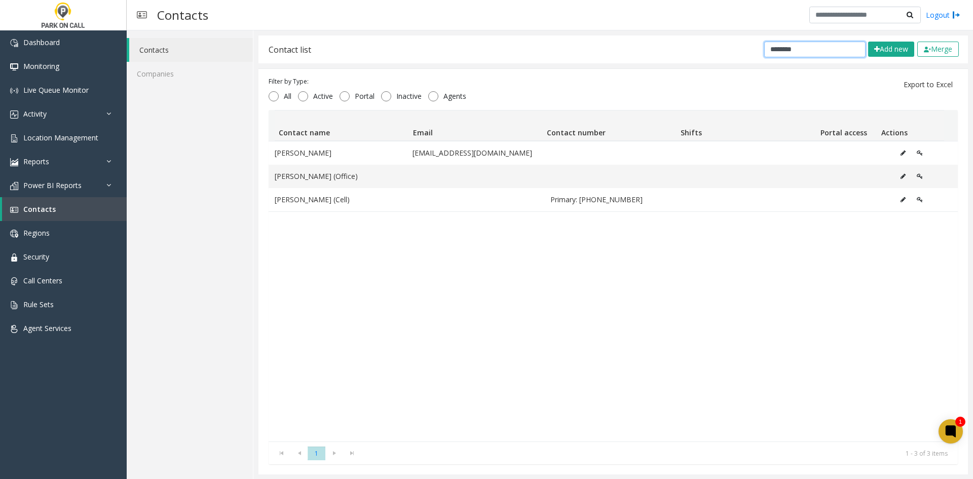
type input "********"
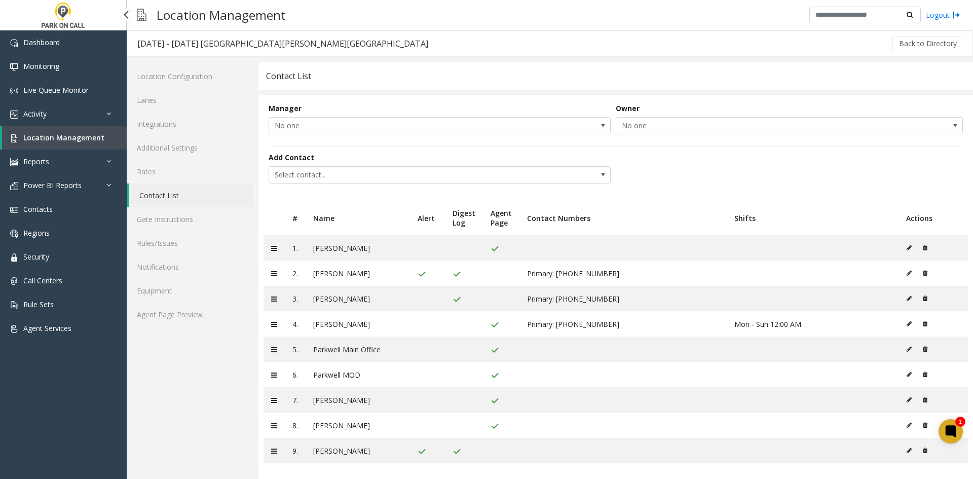
click at [67, 138] on span "Location Management" at bounding box center [63, 138] width 81 height 10
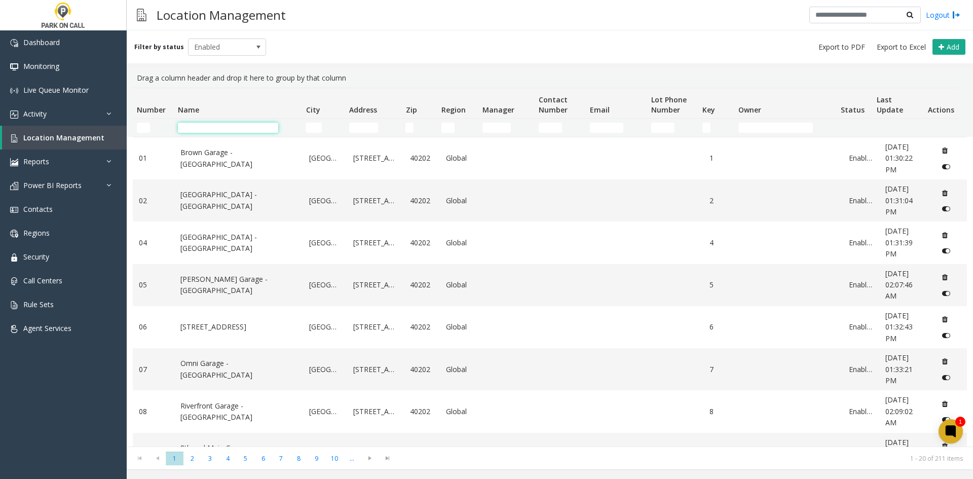
click at [248, 129] on input "Name Filter" at bounding box center [228, 128] width 100 height 10
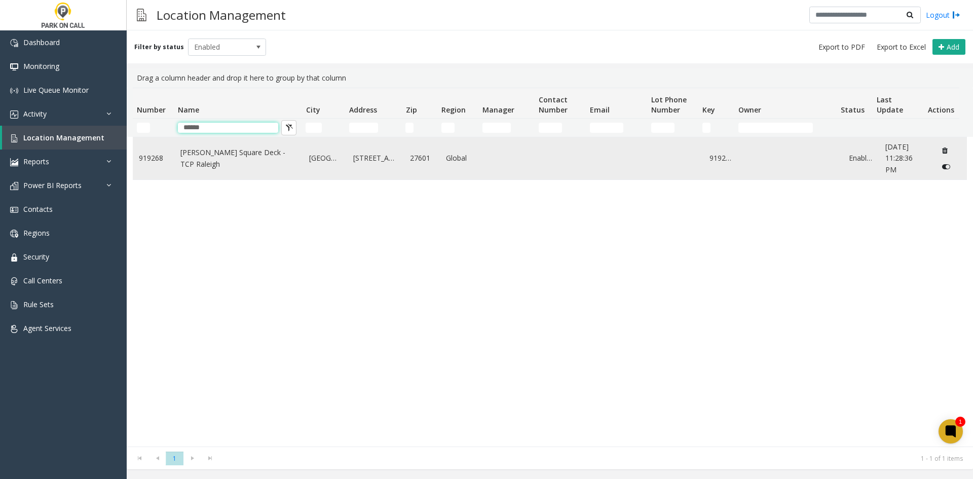
type input "*****"
click at [210, 152] on td "Moore Square Deck - TCP Raleigh" at bounding box center [238, 158] width 129 height 42
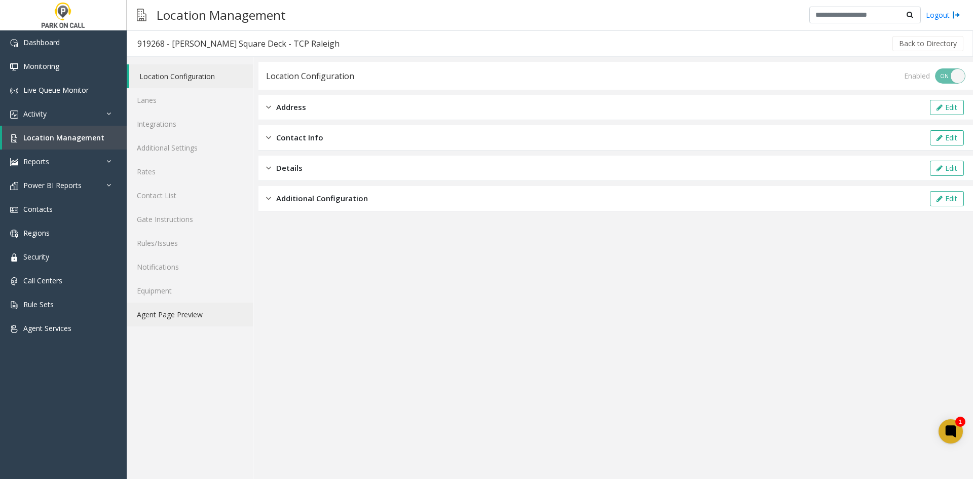
click at [165, 312] on link "Agent Page Preview" at bounding box center [190, 314] width 126 height 24
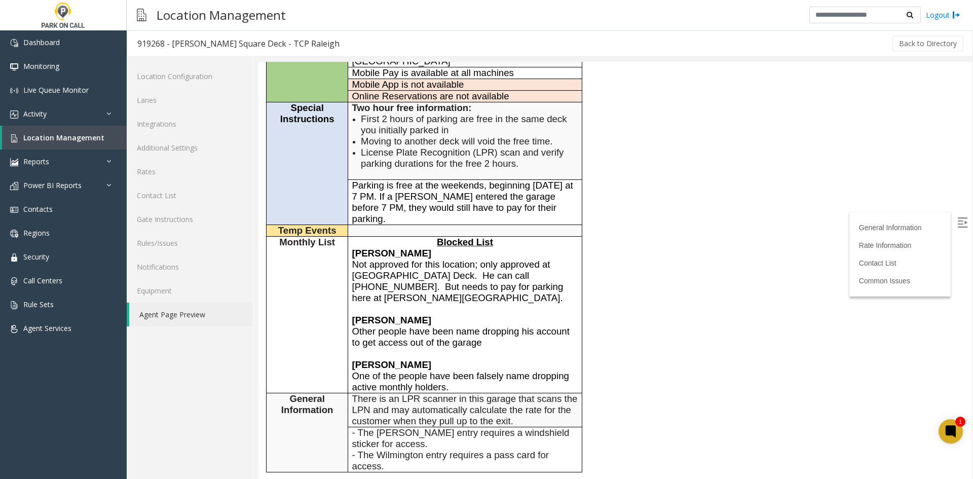
scroll to position [304, 0]
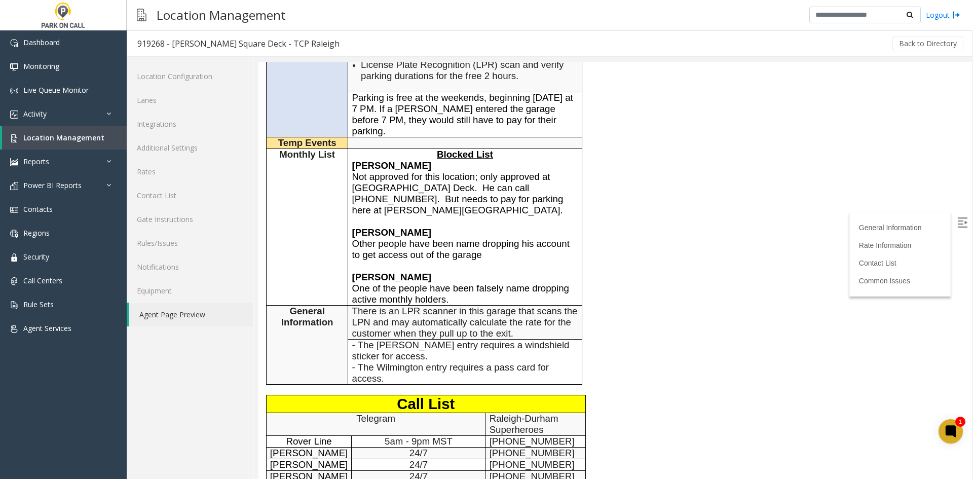
drag, startPoint x: 449, startPoint y: 278, endPoint x: 423, endPoint y: 145, distance: 134.8
click at [423, 149] on td "Blocked List [PERSON_NAME] Not approved for this location; only approved at [GE…" at bounding box center [465, 227] width 234 height 157
copy td "Blocked List [PERSON_NAME] Not approved for this location; only approved at [GE…"
click at [181, 244] on link "Rules/Issues" at bounding box center [190, 243] width 126 height 24
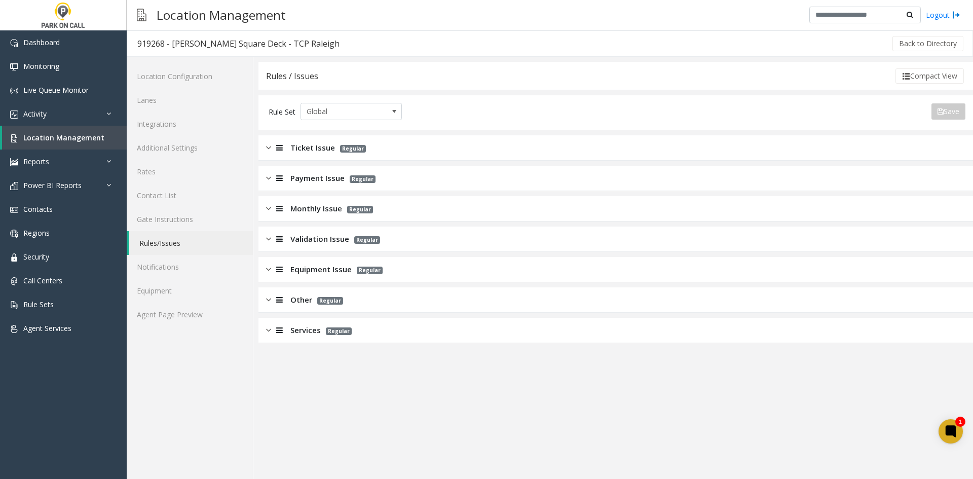
click at [297, 211] on span "Monthly Issue" at bounding box center [316, 209] width 52 height 12
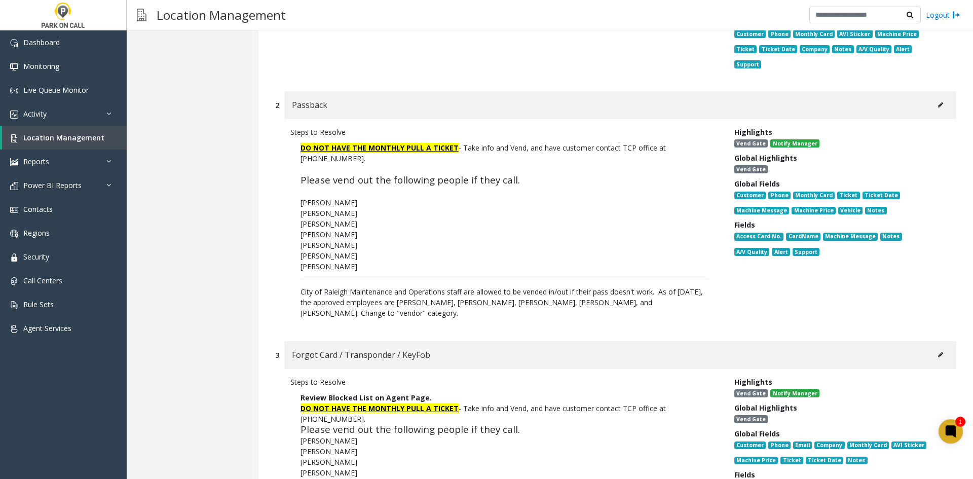
scroll to position [355, 0]
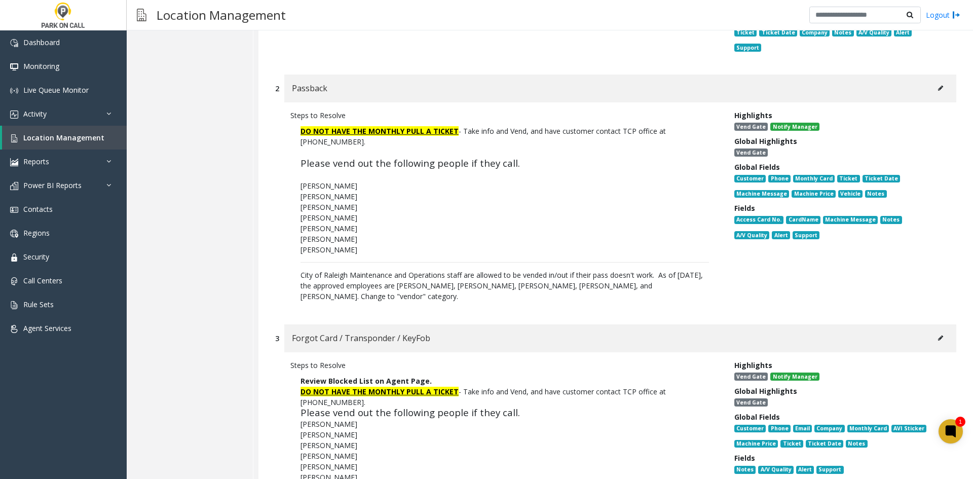
click at [932, 81] on button at bounding box center [940, 88] width 16 height 15
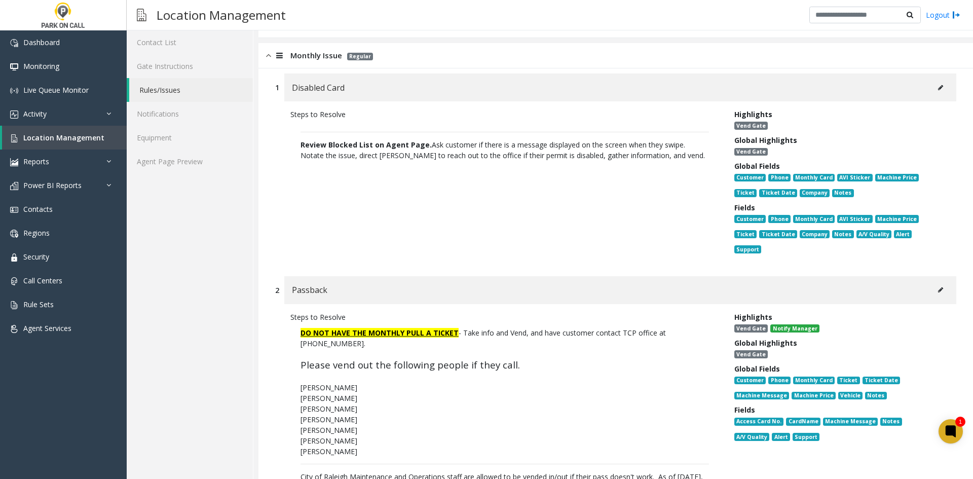
scroll to position [304, 0]
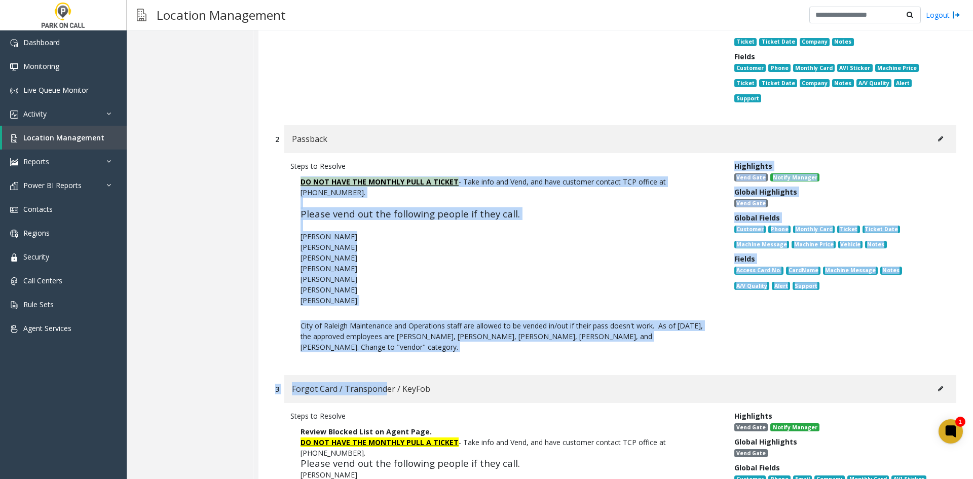
drag, startPoint x: 384, startPoint y: 350, endPoint x: 330, endPoint y: 164, distance: 193.2
copy div "DO NOT HAVE THE MONTHLY PULL A TICKET - Take info and Vend, and have customer c…"
click at [938, 136] on icon at bounding box center [940, 139] width 5 height 6
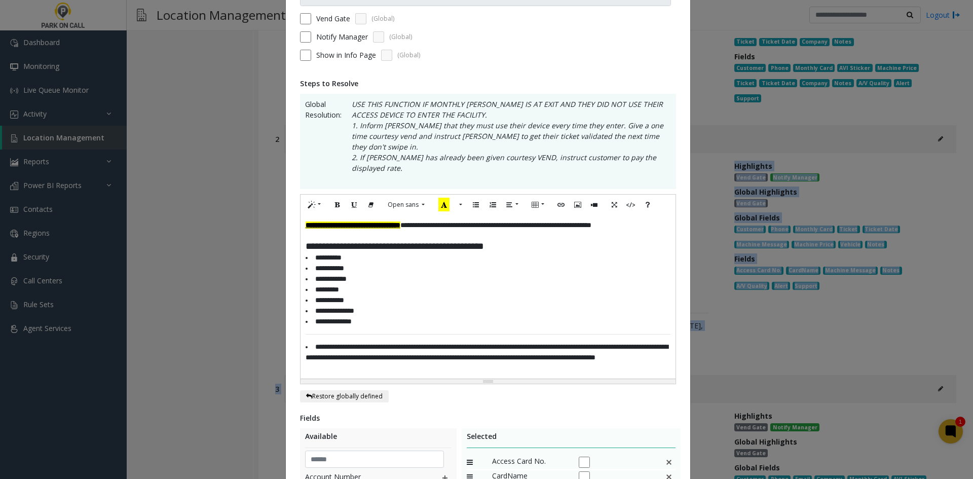
scroll to position [0, 0]
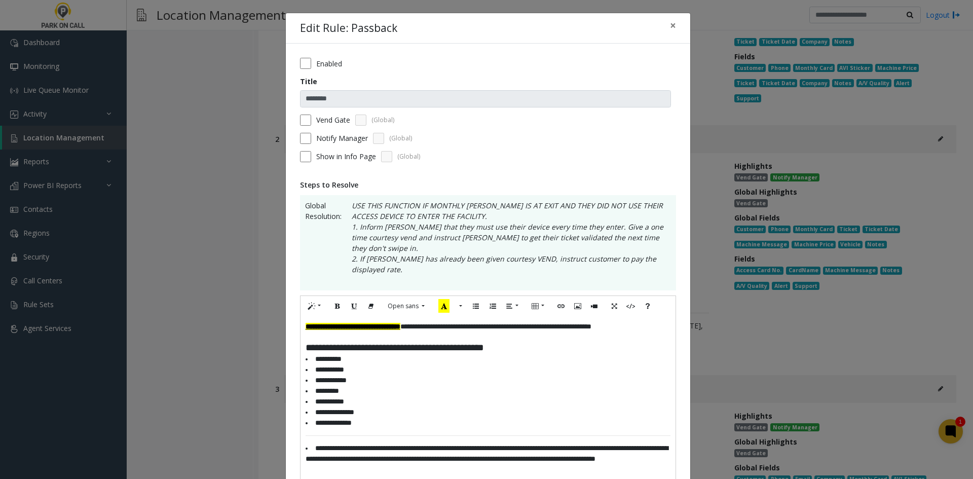
click at [519, 396] on li "**********" at bounding box center [488, 401] width 365 height 11
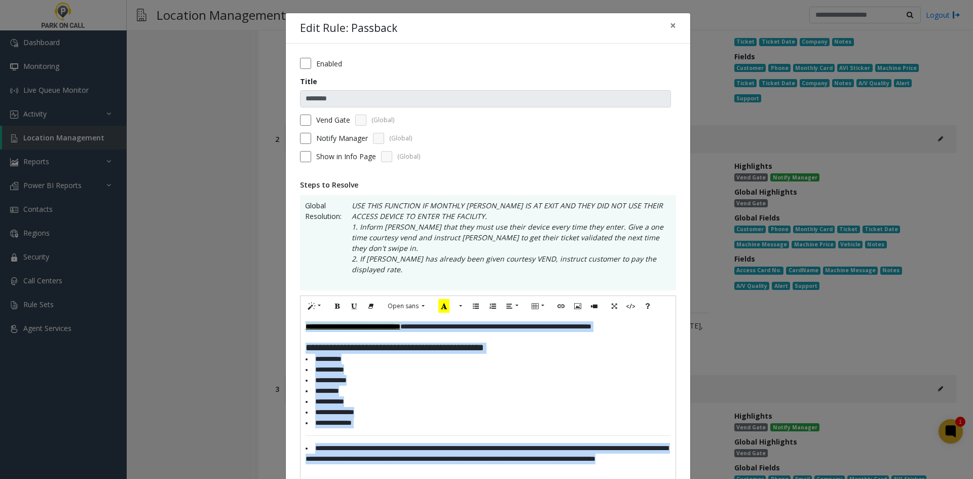
paste div
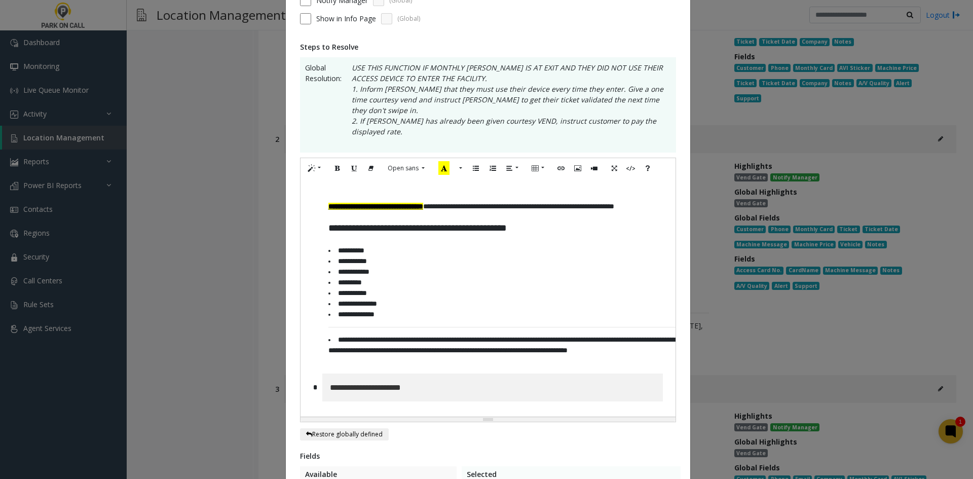
scroll to position [234, 0]
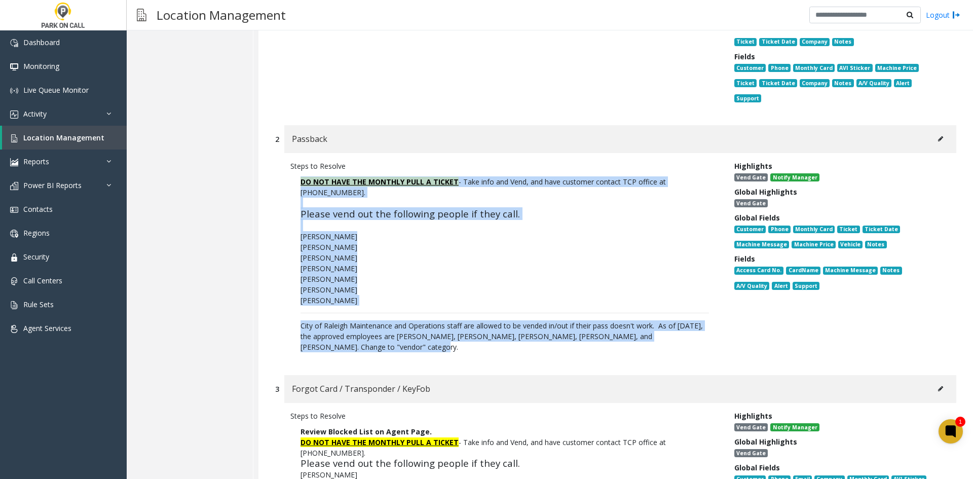
drag, startPoint x: 349, startPoint y: 315, endPoint x: 298, endPoint y: 162, distance: 161.2
click at [298, 171] on p "DO NOT HAVE THE MONTHLY PULL A TICKET - Take info and Vend, and have customer c…" at bounding box center [504, 264] width 429 height 186
click at [932, 131] on button at bounding box center [940, 138] width 16 height 15
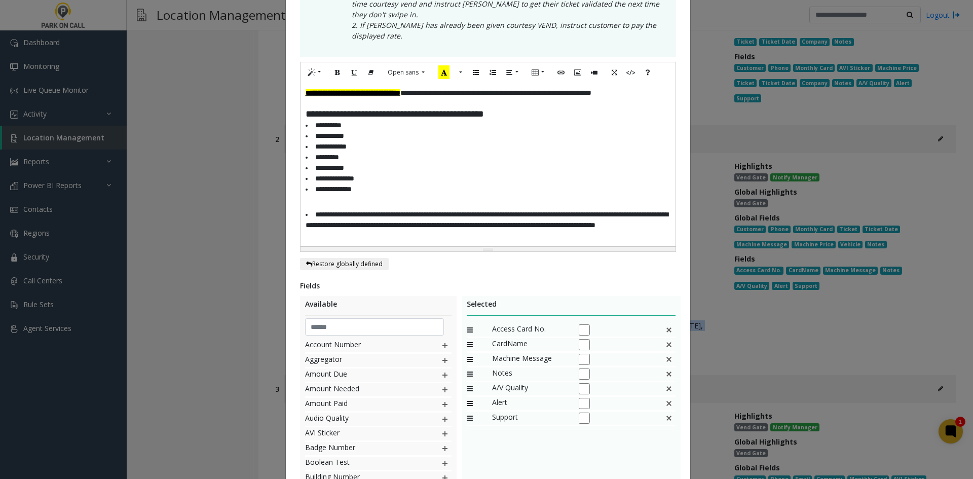
scroll to position [0, 0]
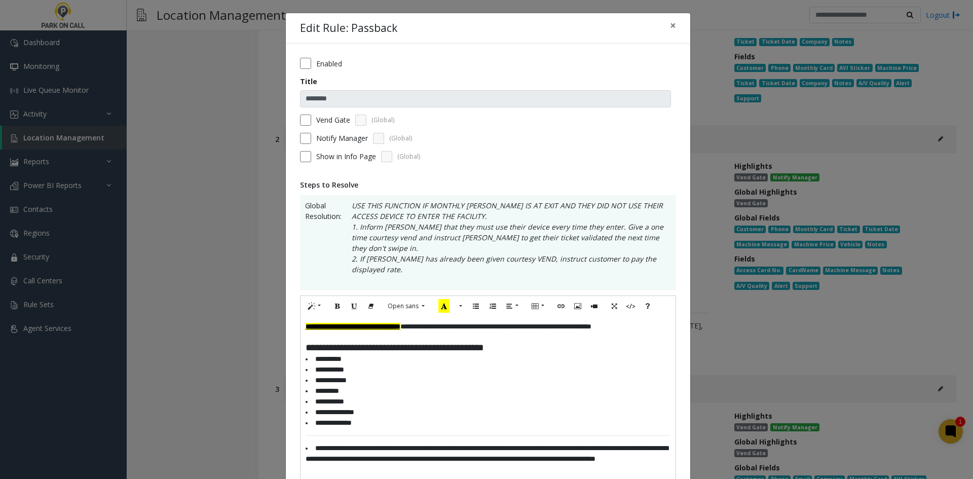
click at [443, 407] on li "**********" at bounding box center [488, 412] width 365 height 11
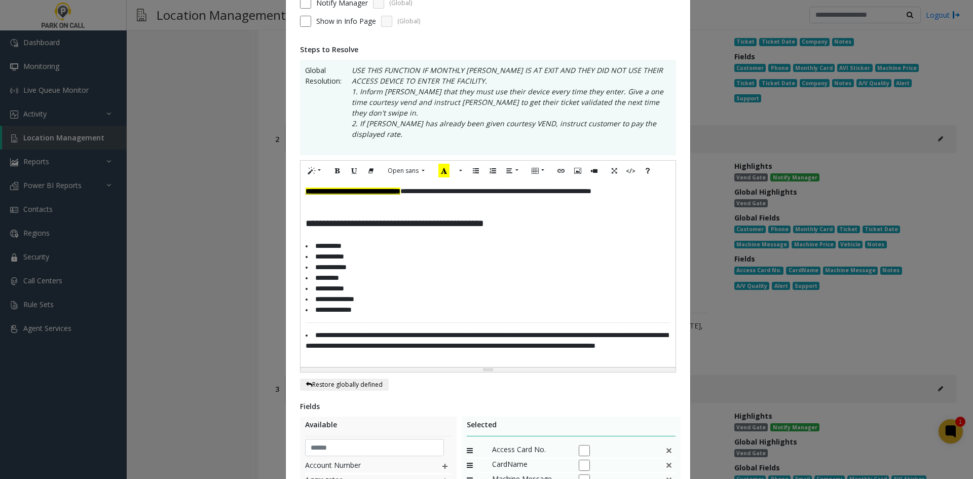
scroll to position [304, 0]
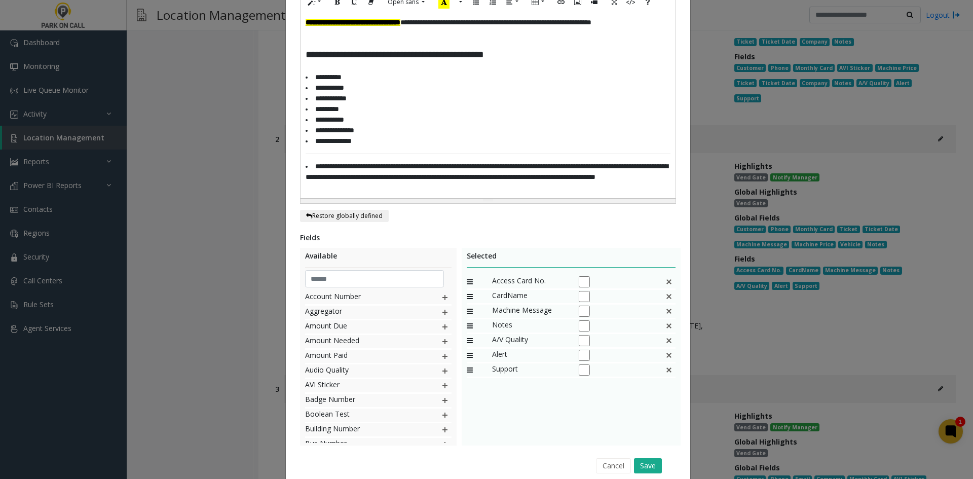
click at [441, 169] on li "**********" at bounding box center [488, 177] width 365 height 32
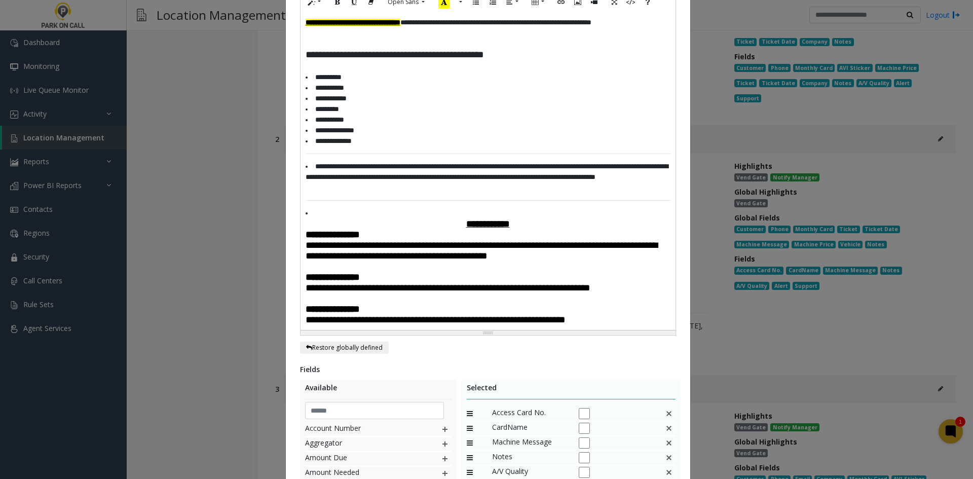
scroll to position [489, 0]
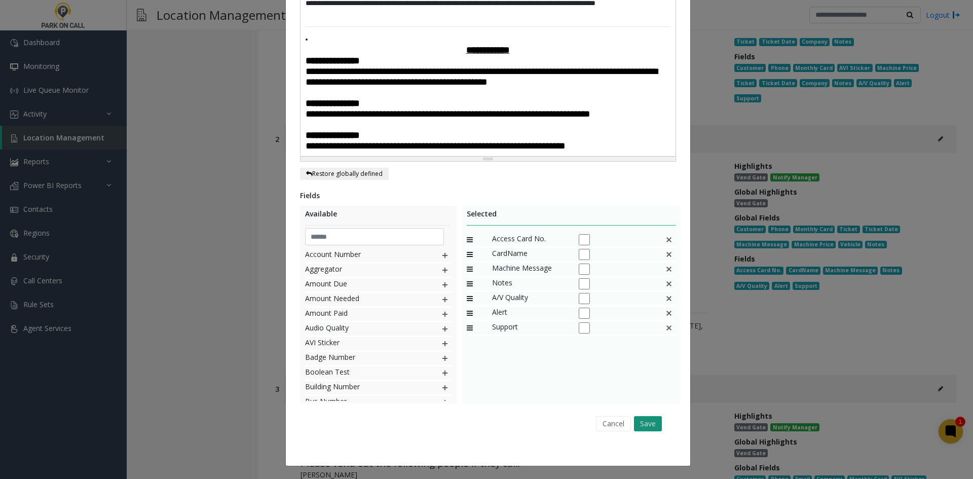
click at [634, 421] on button "Save" at bounding box center [648, 423] width 28 height 15
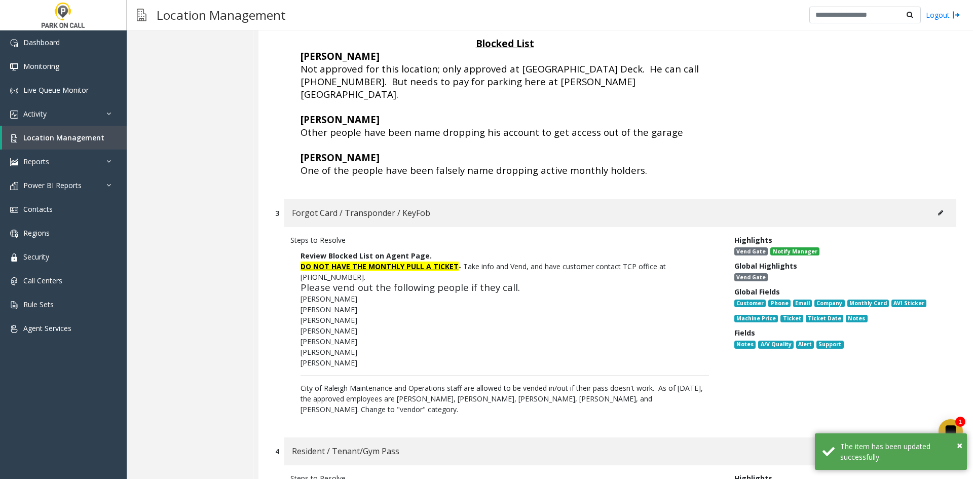
scroll to position [659, 0]
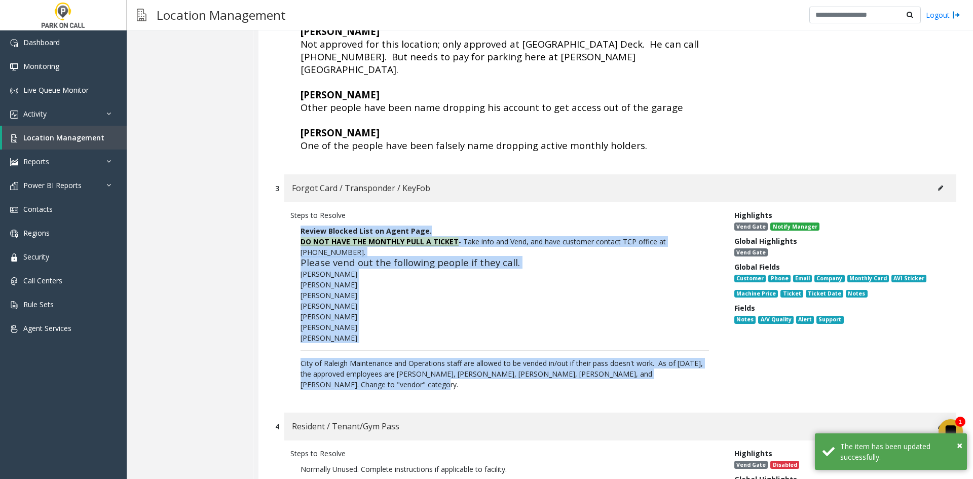
drag, startPoint x: 352, startPoint y: 299, endPoint x: 298, endPoint y: 205, distance: 108.3
click at [298, 220] on p "Review Blocked List on Agent Page. DO NOT HAVE THE MONTHLY PULL A TICKET - Take…" at bounding box center [504, 307] width 429 height 174
copy p "Review Blocked List on Agent Page. DO NOT HAVE THE MONTHLY PULL A TICKET - Take…"
click at [547, 311] on li "Justin Neal" at bounding box center [504, 316] width 408 height 11
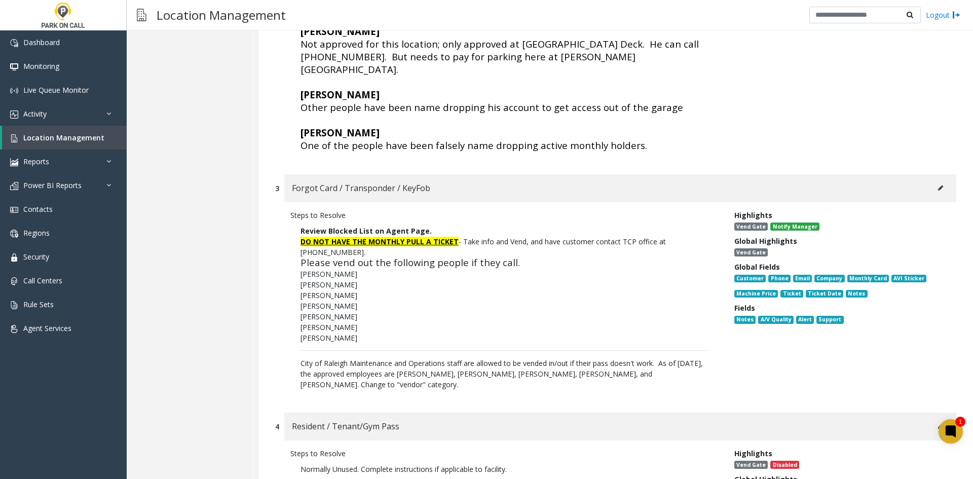
click at [940, 180] on button at bounding box center [940, 187] width 16 height 15
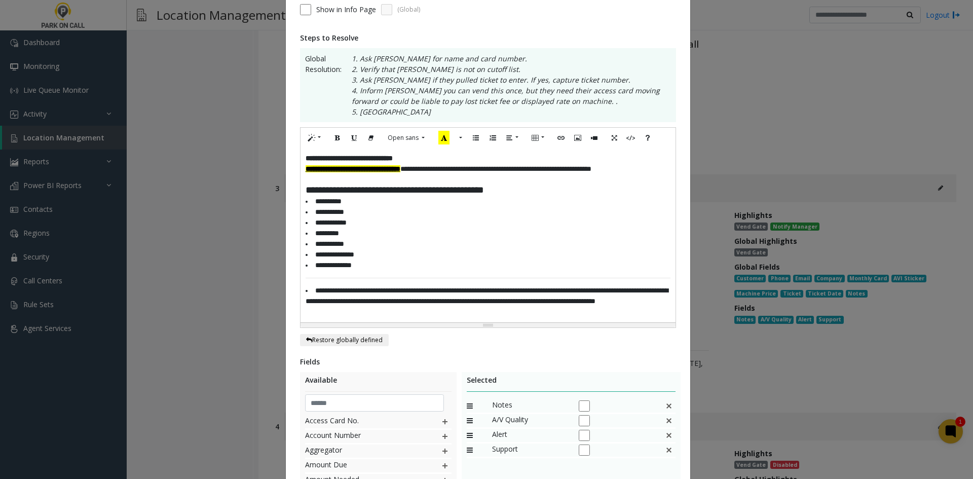
scroll to position [152, 0]
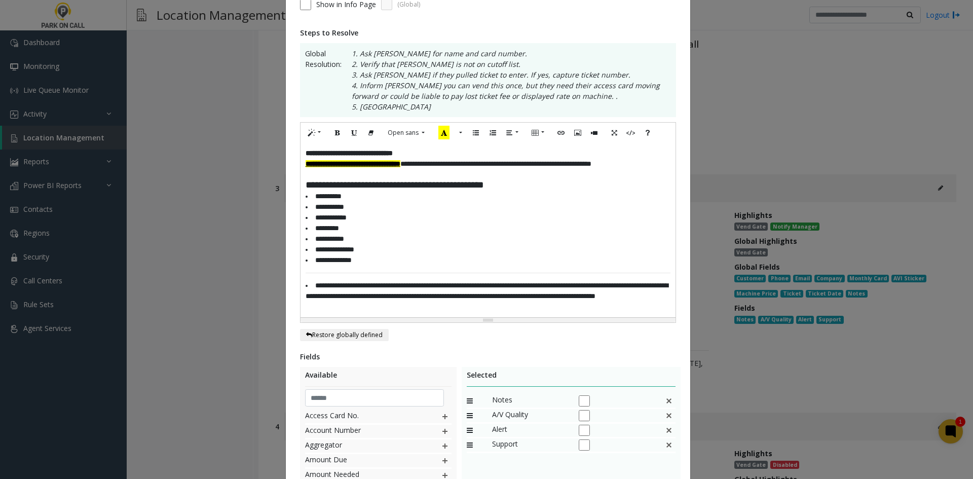
click at [453, 151] on p "**********" at bounding box center [488, 153] width 365 height 11
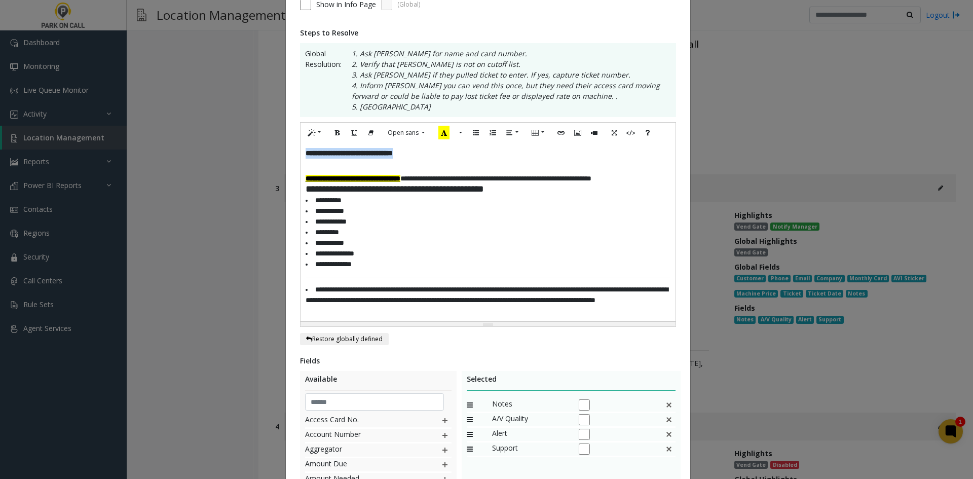
drag, startPoint x: 449, startPoint y: 148, endPoint x: 264, endPoint y: 151, distance: 184.5
click at [264, 151] on div "**********" at bounding box center [486, 239] width 973 height 479
click at [309, 138] on button "Style" at bounding box center [314, 133] width 23 height 16
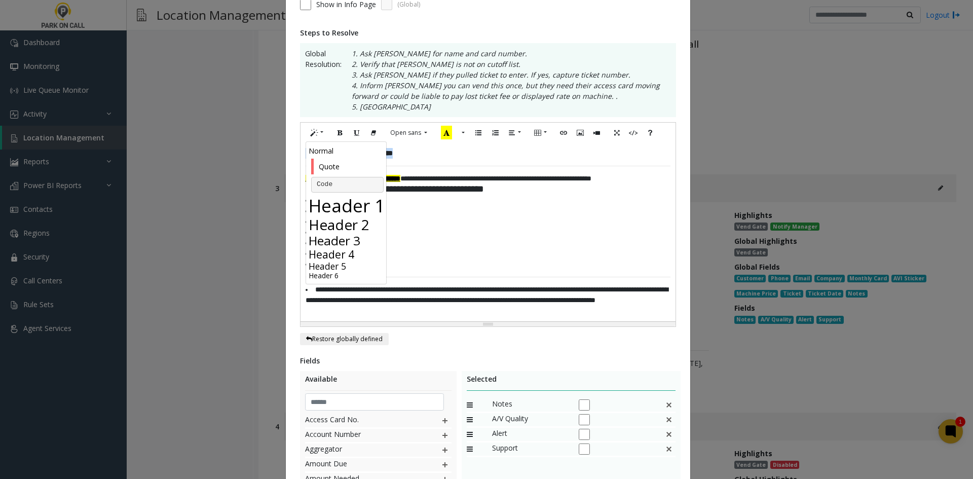
click at [335, 236] on h3 "Header 3" at bounding box center [348, 240] width 78 height 15
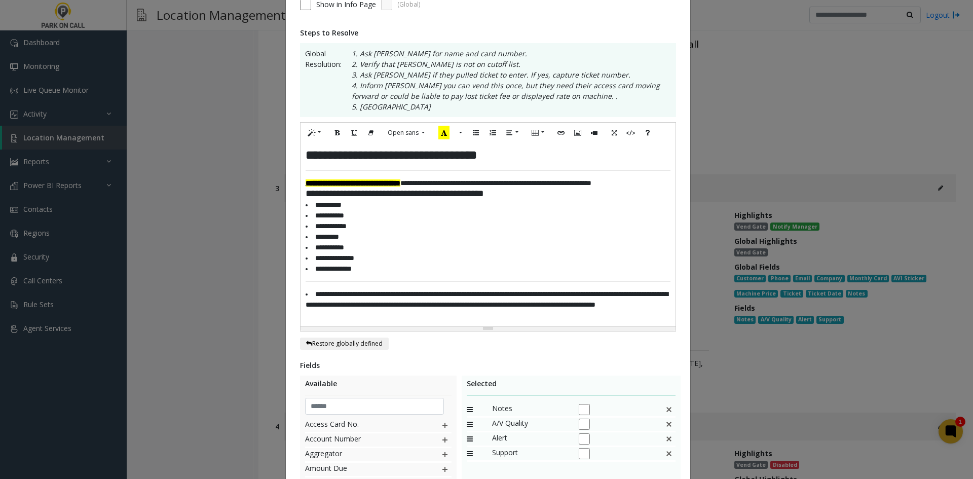
click at [401, 198] on span "**********" at bounding box center [395, 193] width 178 height 10
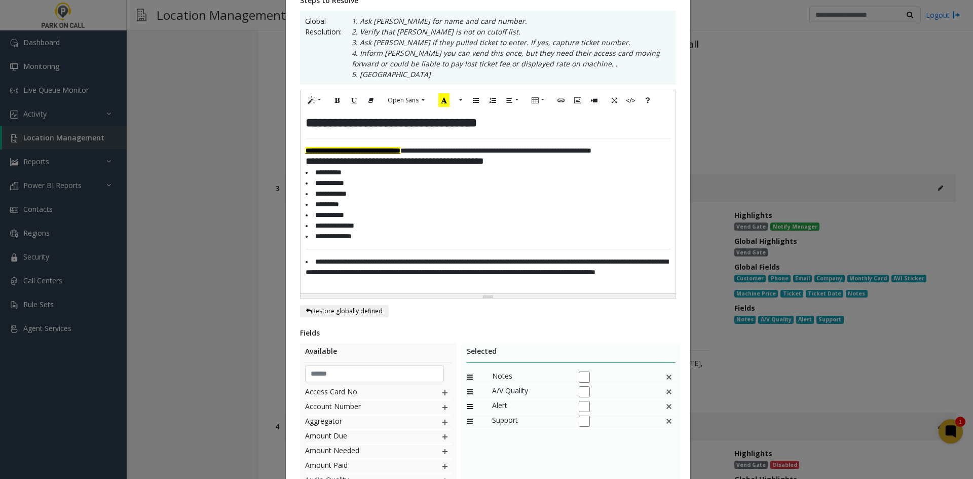
scroll to position [203, 0]
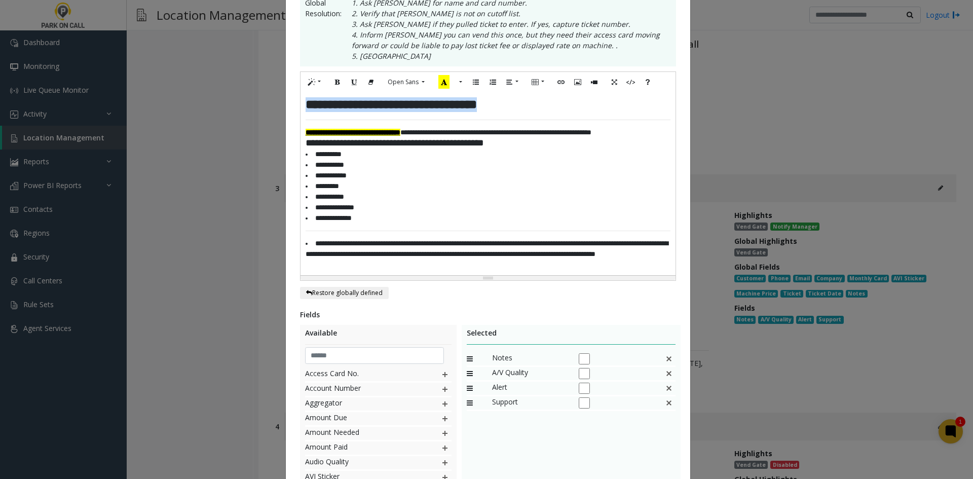
drag, startPoint x: 532, startPoint y: 108, endPoint x: 276, endPoint y: 105, distance: 256.4
click at [276, 105] on div "**********" at bounding box center [486, 239] width 973 height 479
copy span "**********"
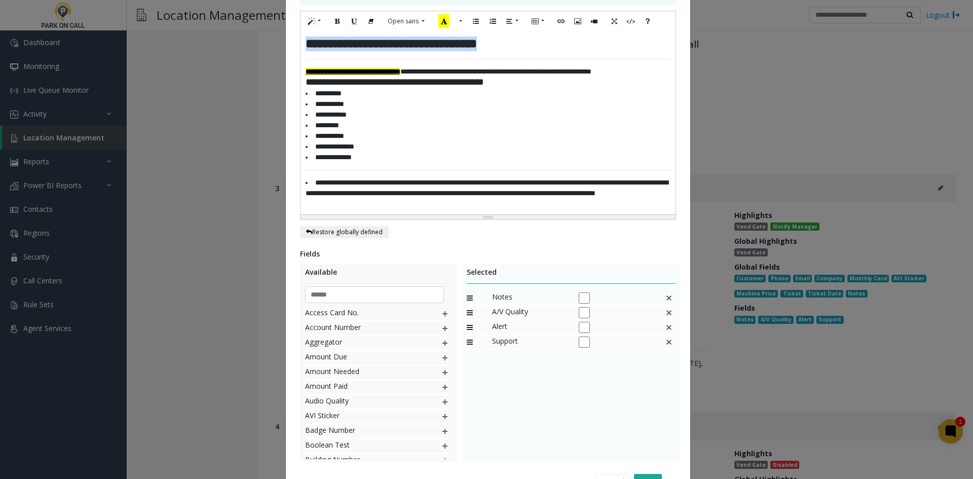
scroll to position [332, 0]
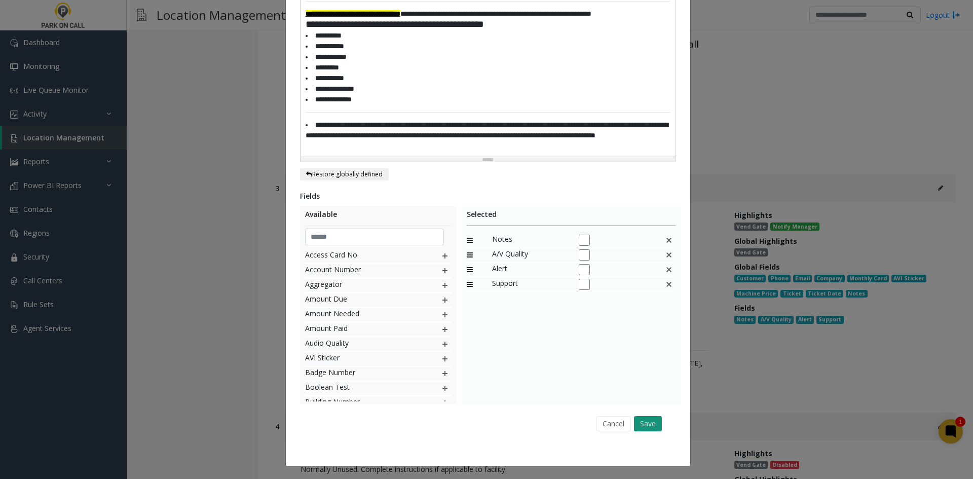
click at [654, 418] on button "Save" at bounding box center [648, 423] width 28 height 15
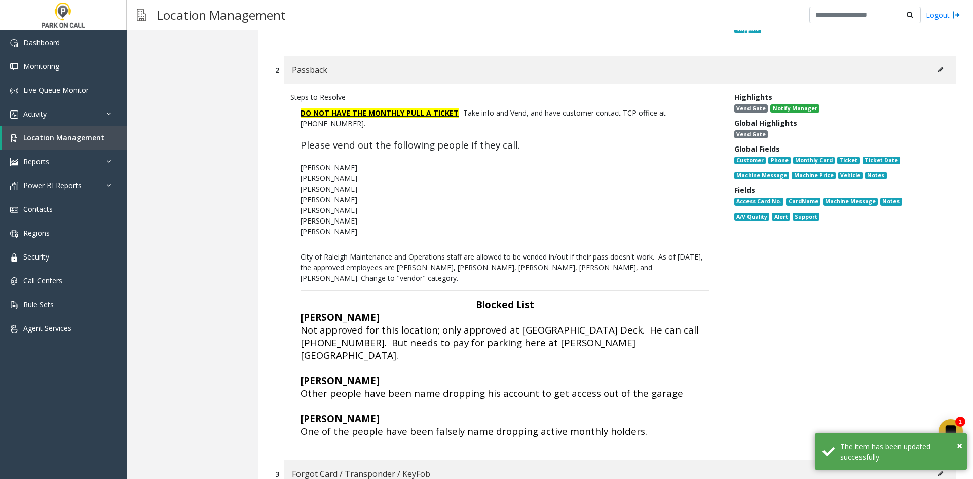
scroll to position [355, 0]
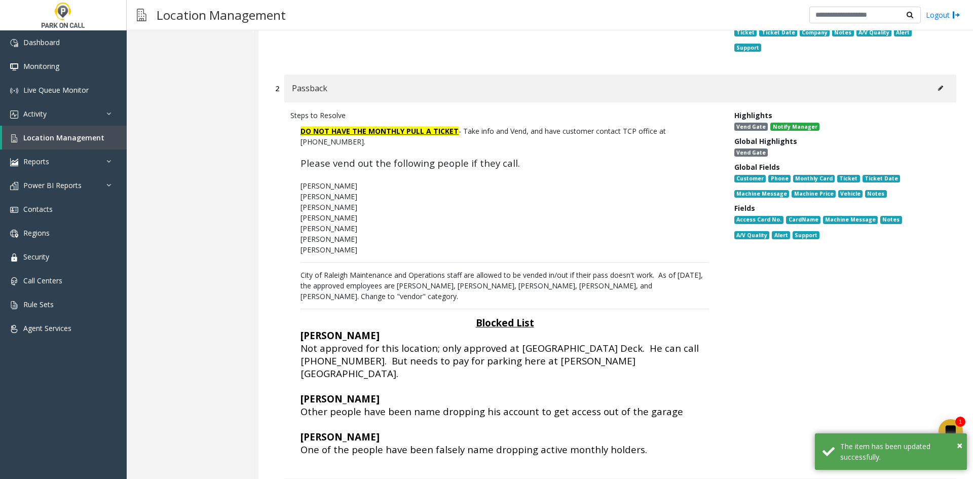
click at [923, 74] on div "Passback" at bounding box center [620, 88] width 672 height 28
click at [938, 85] on icon at bounding box center [940, 88] width 5 height 6
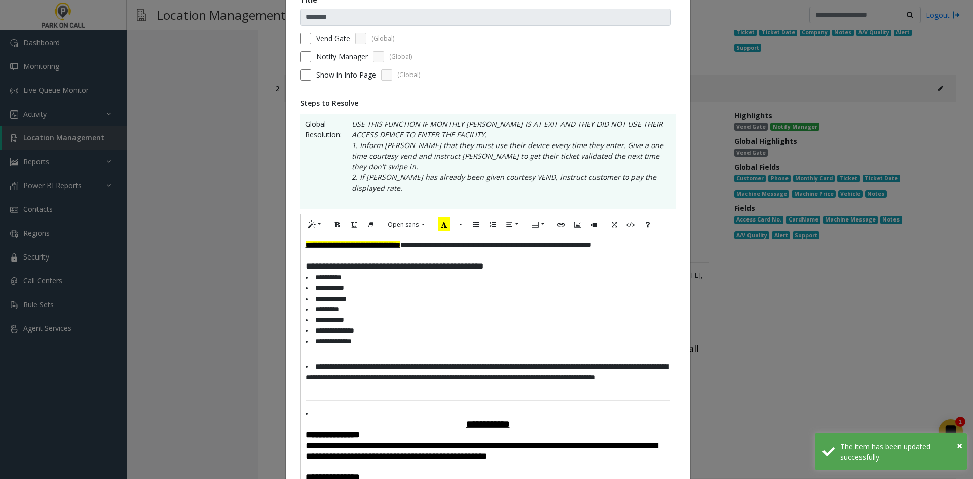
scroll to position [203, 0]
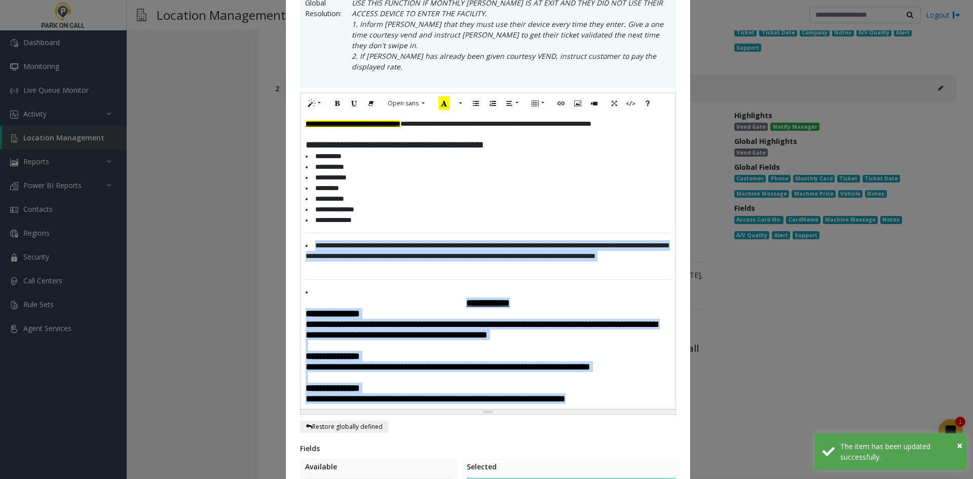
drag, startPoint x: 650, startPoint y: 409, endPoint x: 405, endPoint y: 254, distance: 289.3
click at [405, 254] on div "**********" at bounding box center [487, 260] width 375 height 295
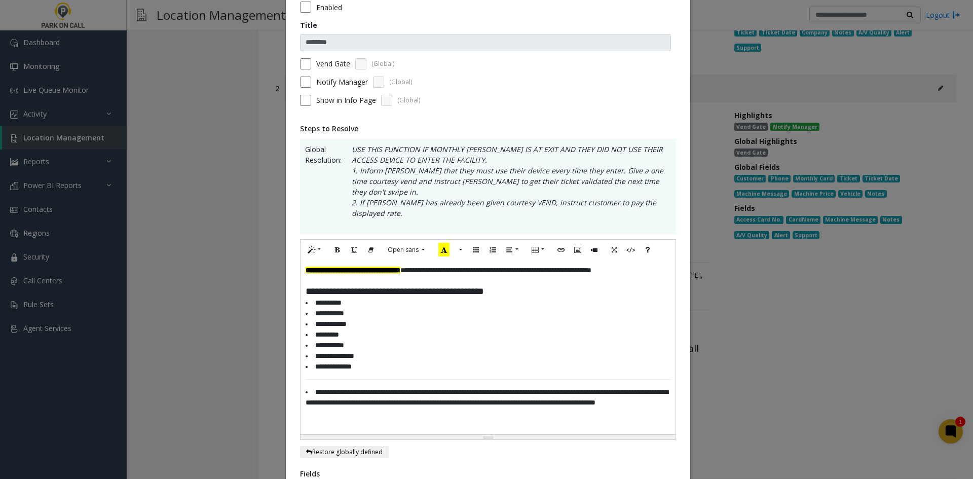
scroll to position [51, 0]
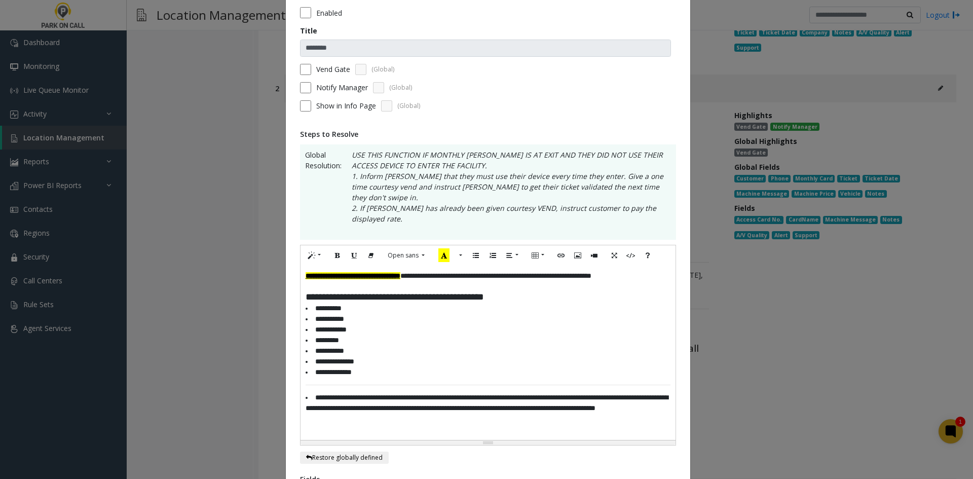
click at [300, 265] on div "**********" at bounding box center [487, 352] width 375 height 174
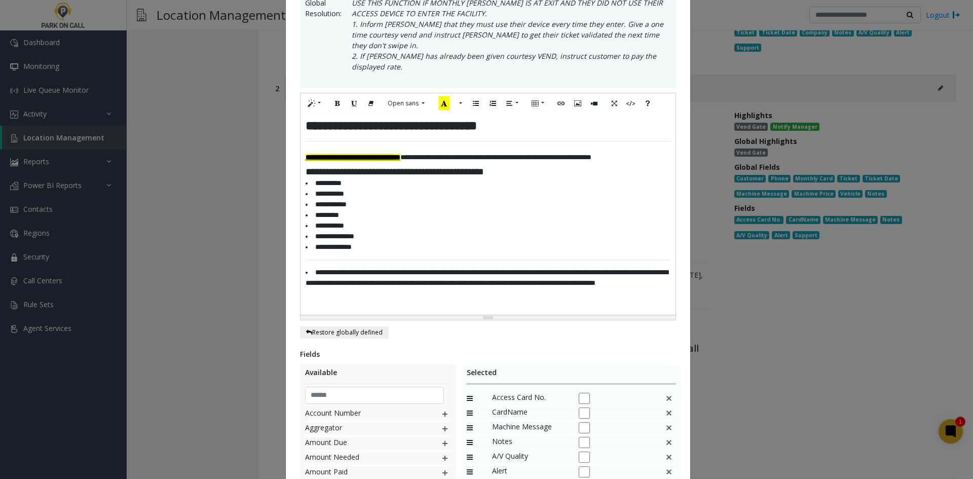
scroll to position [355, 0]
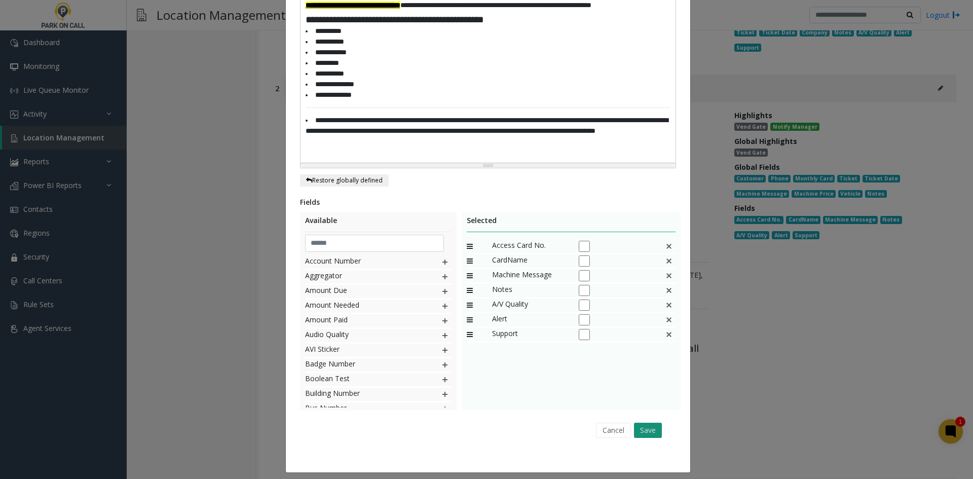
click at [641, 423] on button "Save" at bounding box center [648, 430] width 28 height 15
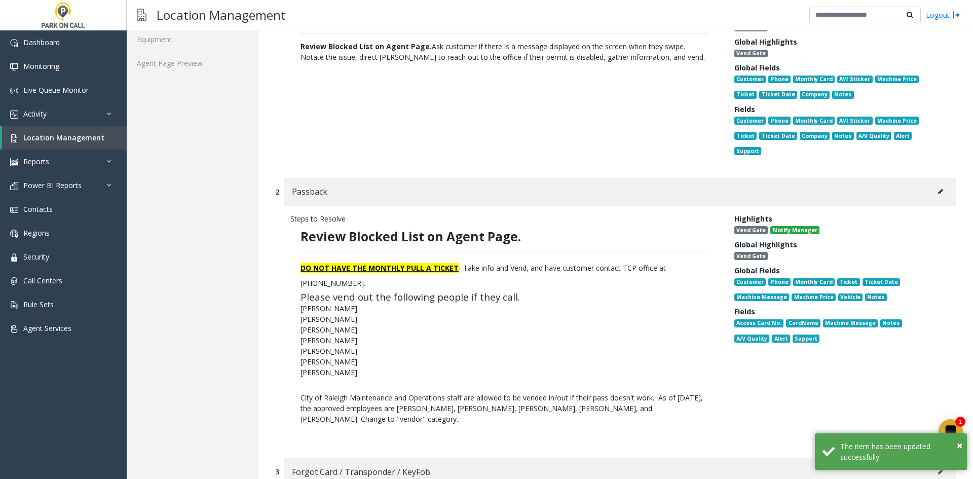
scroll to position [152, 0]
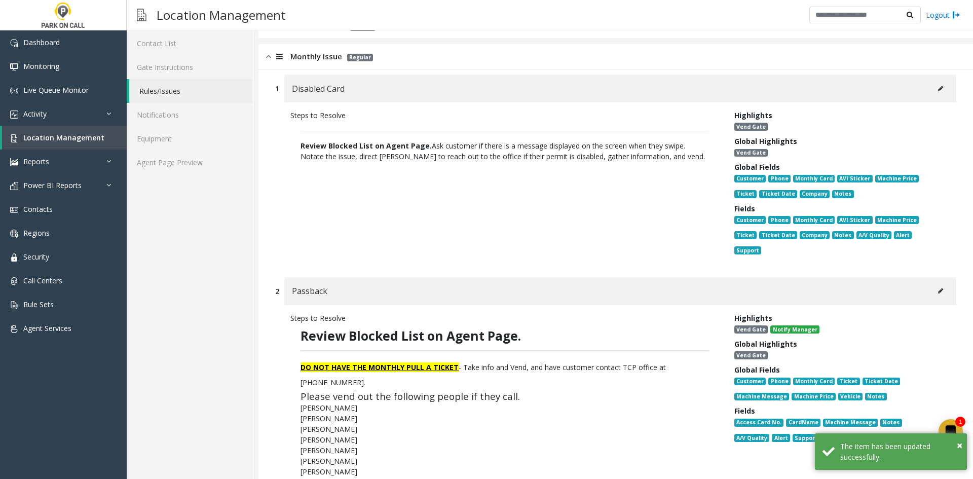
click at [938, 87] on button at bounding box center [940, 88] width 16 height 15
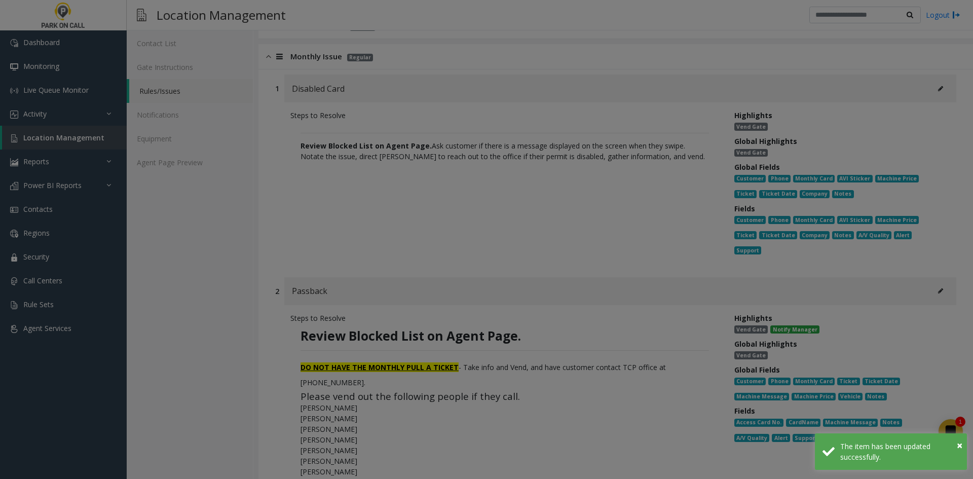
scroll to position [0, 0]
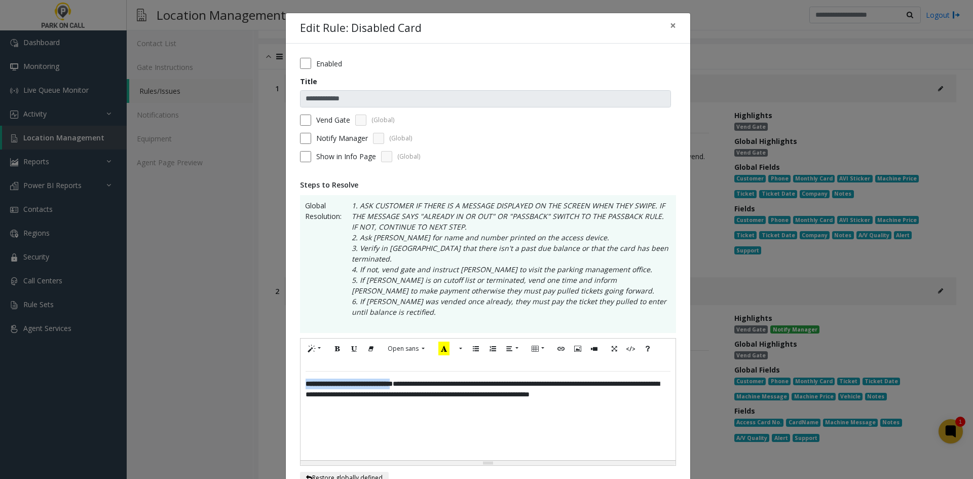
drag, startPoint x: 423, startPoint y: 378, endPoint x: 271, endPoint y: 368, distance: 151.8
click at [271, 368] on div "**********" at bounding box center [486, 239] width 973 height 479
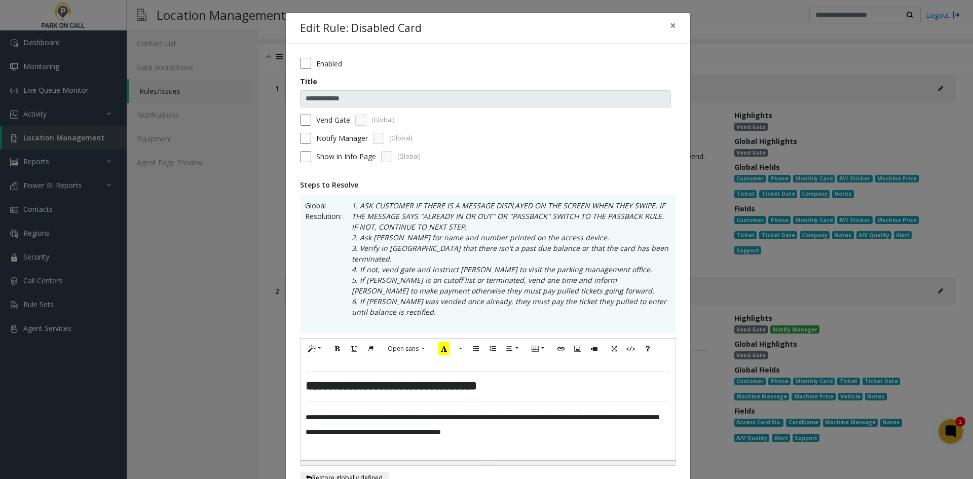
drag, startPoint x: 295, startPoint y: 384, endPoint x: 298, endPoint y: 378, distance: 6.1
click at [296, 382] on div "**********" at bounding box center [488, 407] width 404 height 726
click at [300, 377] on div "**********" at bounding box center [487, 409] width 375 height 101
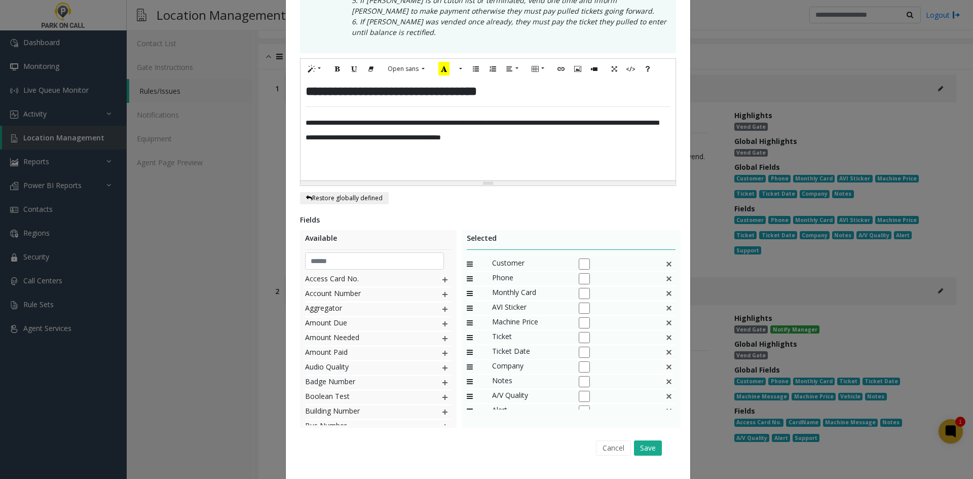
scroll to position [293, 0]
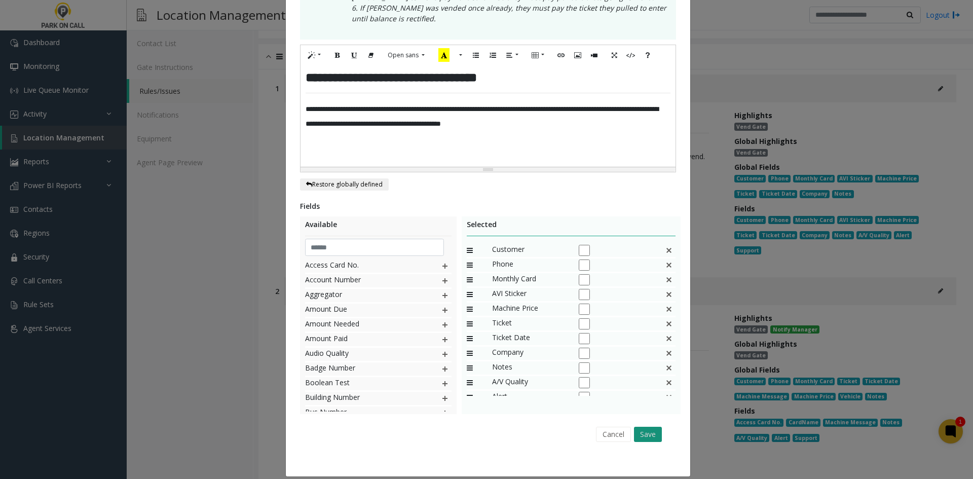
click at [642, 427] on button "Save" at bounding box center [648, 434] width 28 height 15
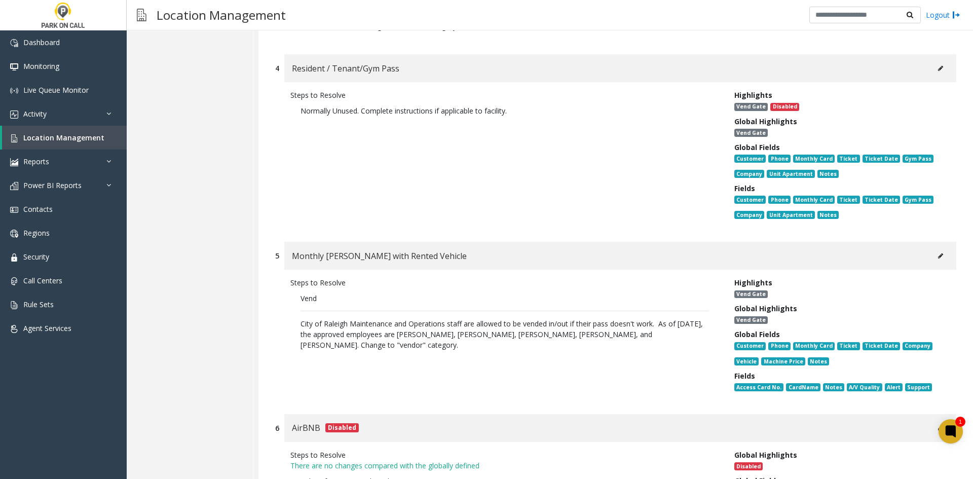
scroll to position [912, 0]
click at [935, 248] on button at bounding box center [940, 255] width 16 height 15
type input "**********"
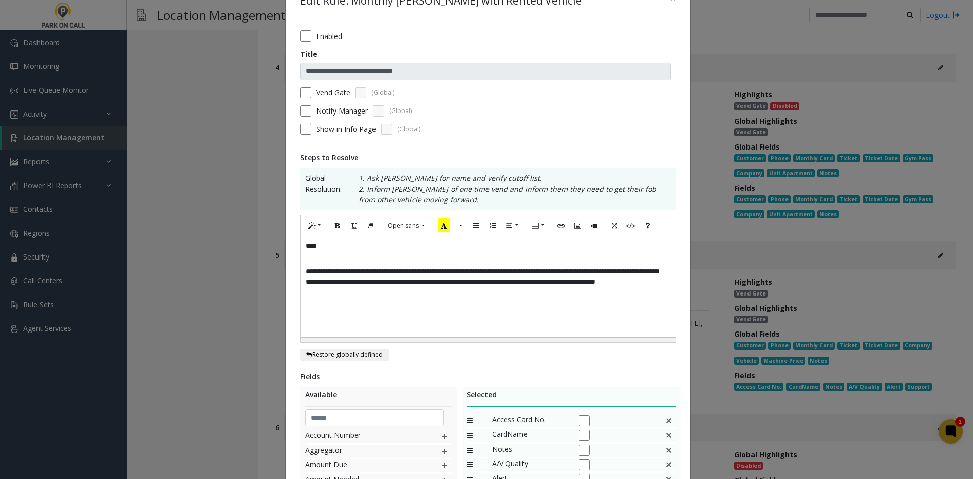
scroll to position [51, 0]
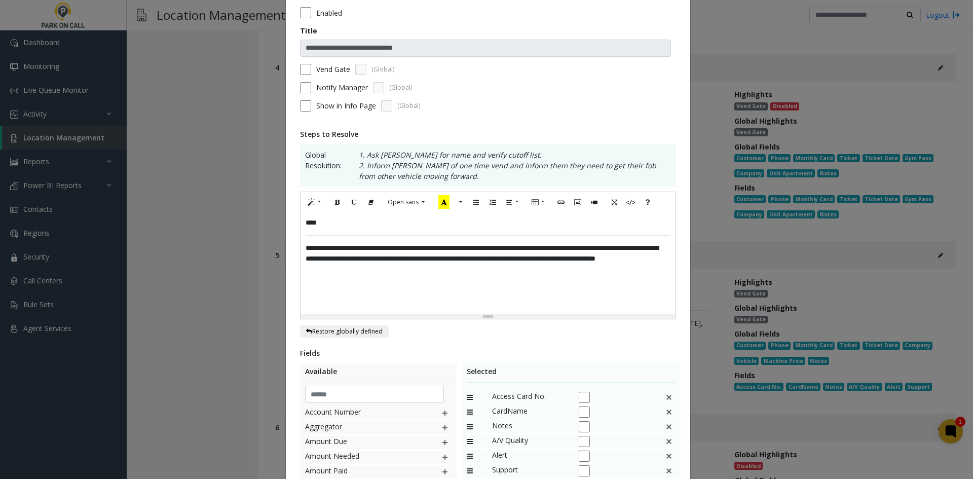
drag, startPoint x: 299, startPoint y: 219, endPoint x: 315, endPoint y: 211, distance: 18.1
click at [300, 220] on div "**********" at bounding box center [487, 262] width 375 height 101
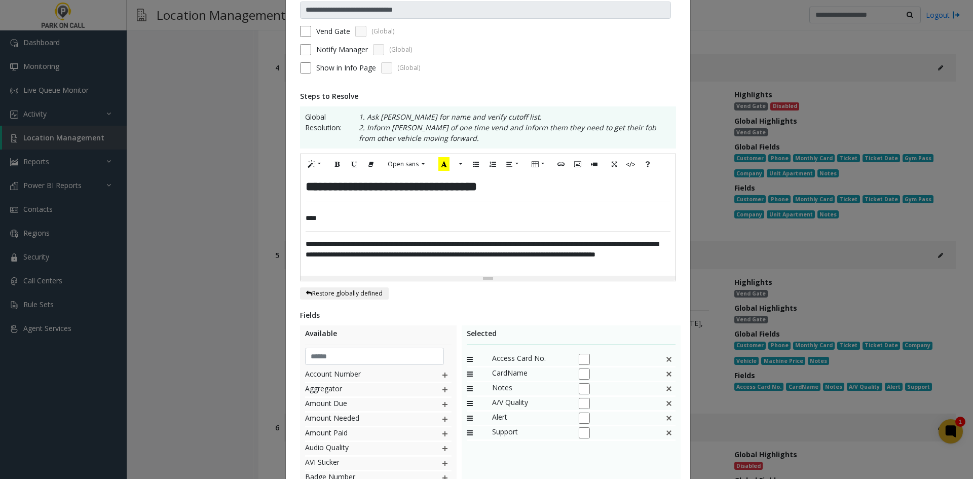
scroll to position [208, 0]
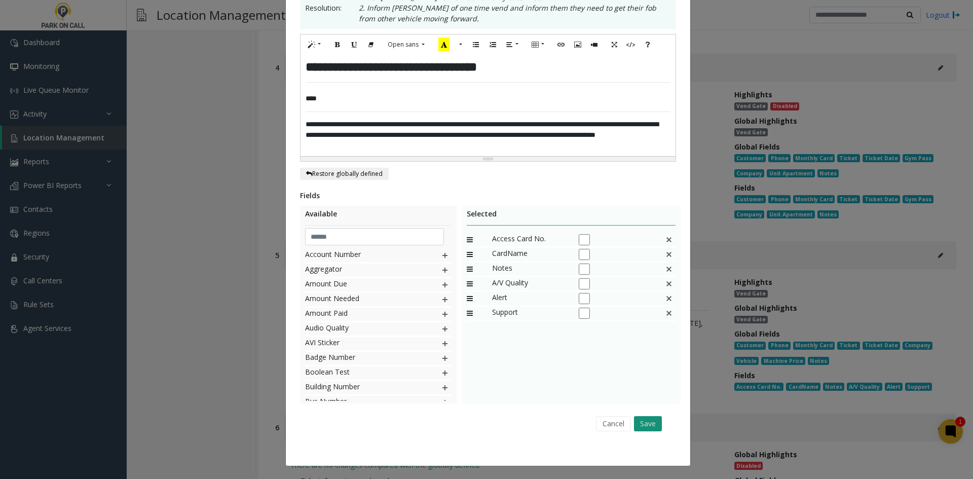
click at [642, 429] on button "Save" at bounding box center [648, 423] width 28 height 15
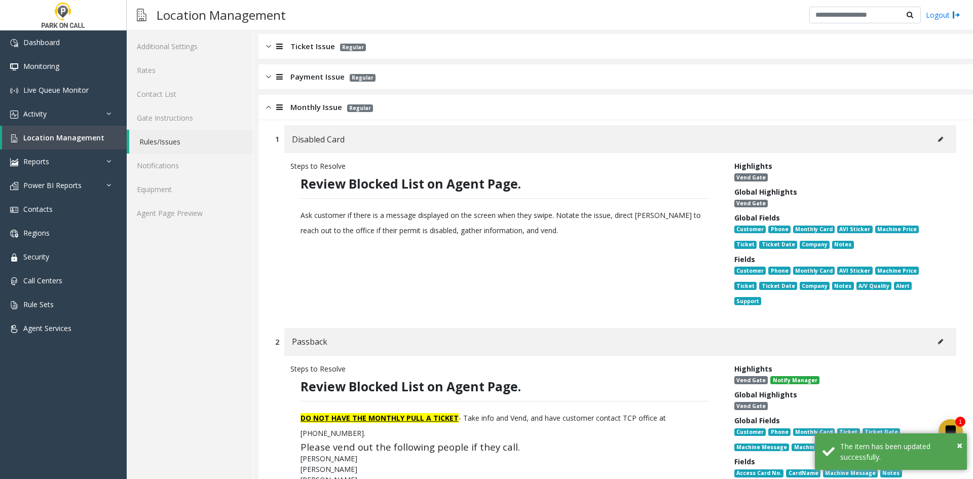
scroll to position [0, 0]
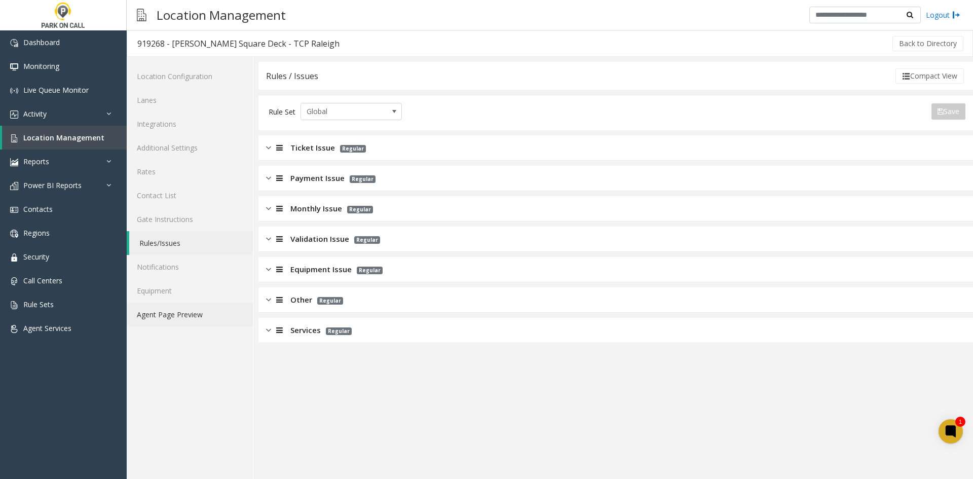
click at [173, 317] on link "Agent Page Preview" at bounding box center [190, 314] width 126 height 24
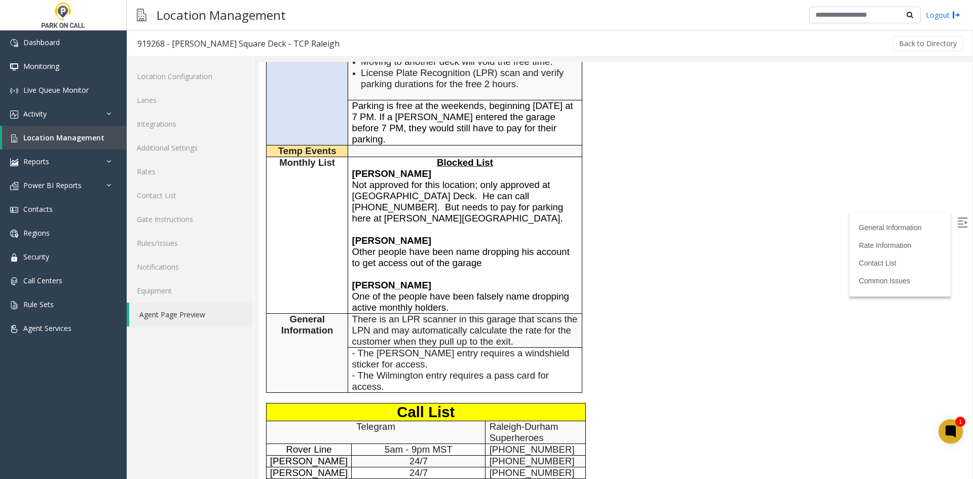
scroll to position [203, 0]
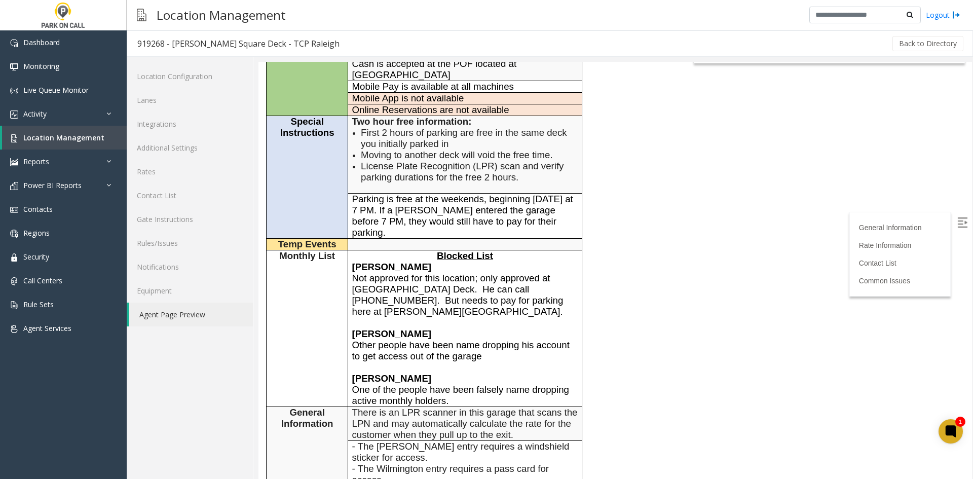
drag, startPoint x: 459, startPoint y: 376, endPoint x: 421, endPoint y: 245, distance: 136.6
click at [421, 250] on td "Blocked List [PERSON_NAME] Not approved for this location; only approved at [GE…" at bounding box center [465, 328] width 234 height 157
copy td "Blocked List [PERSON_NAME] Not approved for this location; only approved at [GE…"
click at [464, 163] on span "License Plate Recognition (LPR) scan and verify parking durations for the free …" at bounding box center [462, 172] width 203 height 22
